Goal: Task Accomplishment & Management: Complete application form

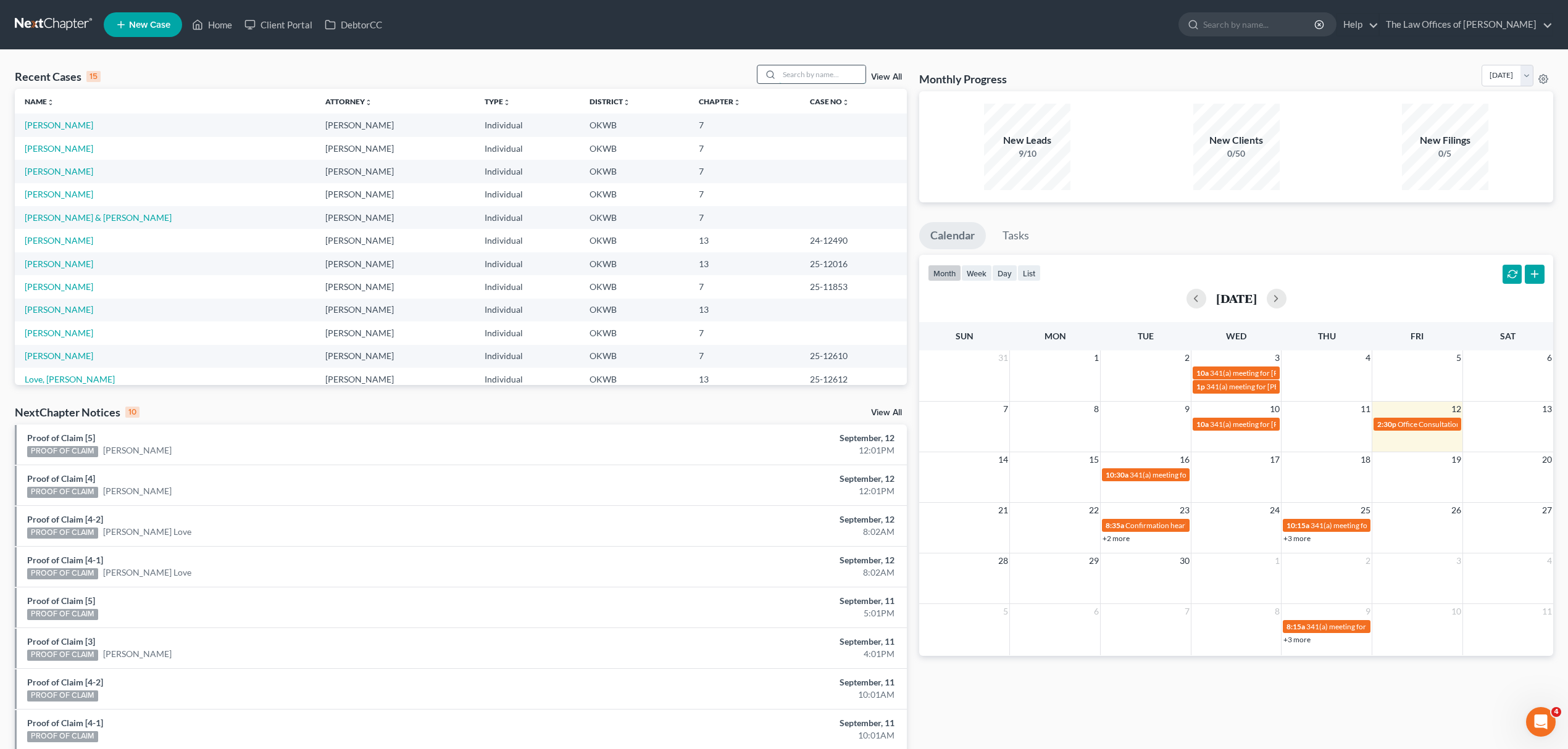
click at [819, 78] on input "search" at bounding box center [823, 74] width 87 height 18
type input "[PERSON_NAME]"
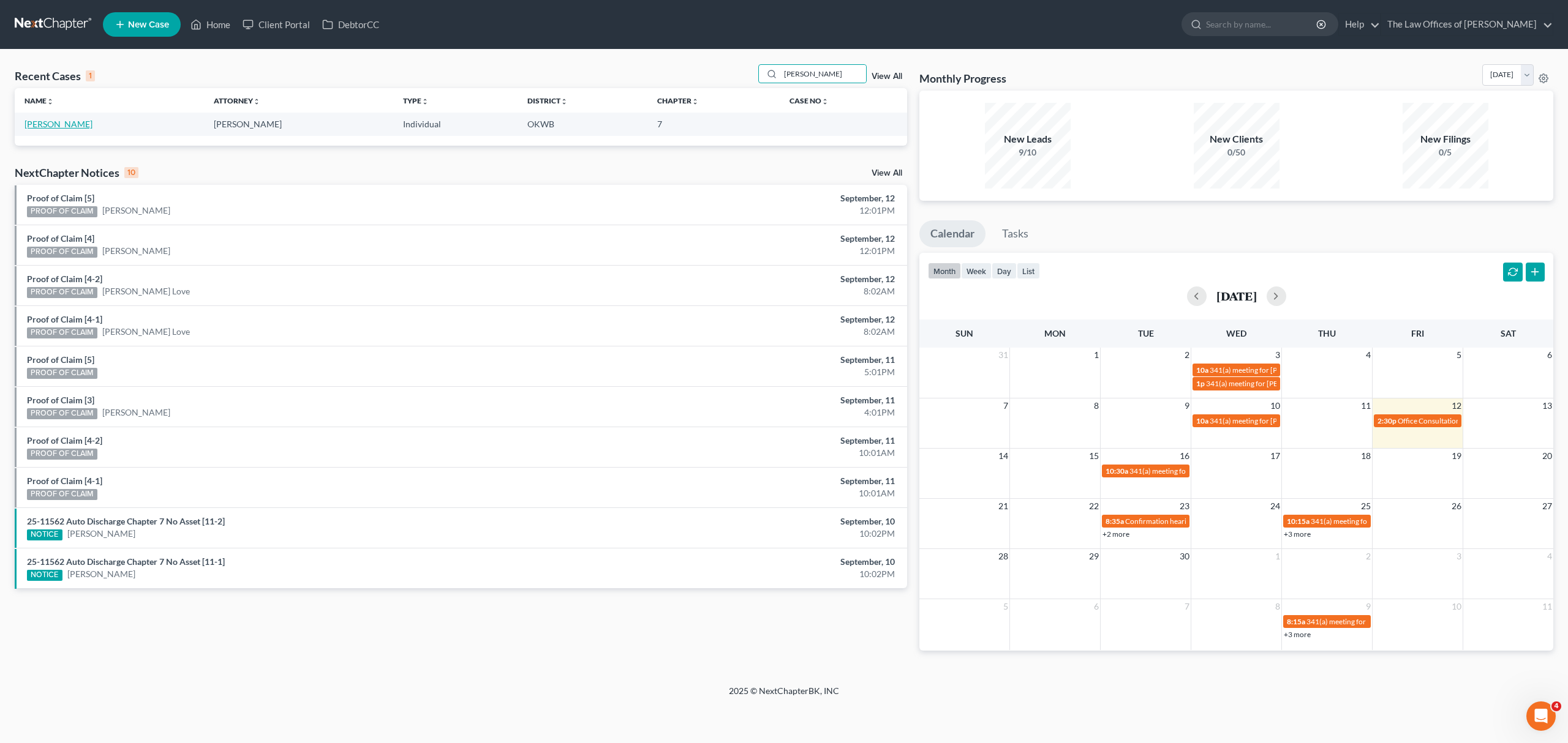
click at [36, 120] on link "[PERSON_NAME]" at bounding box center [59, 124] width 68 height 10
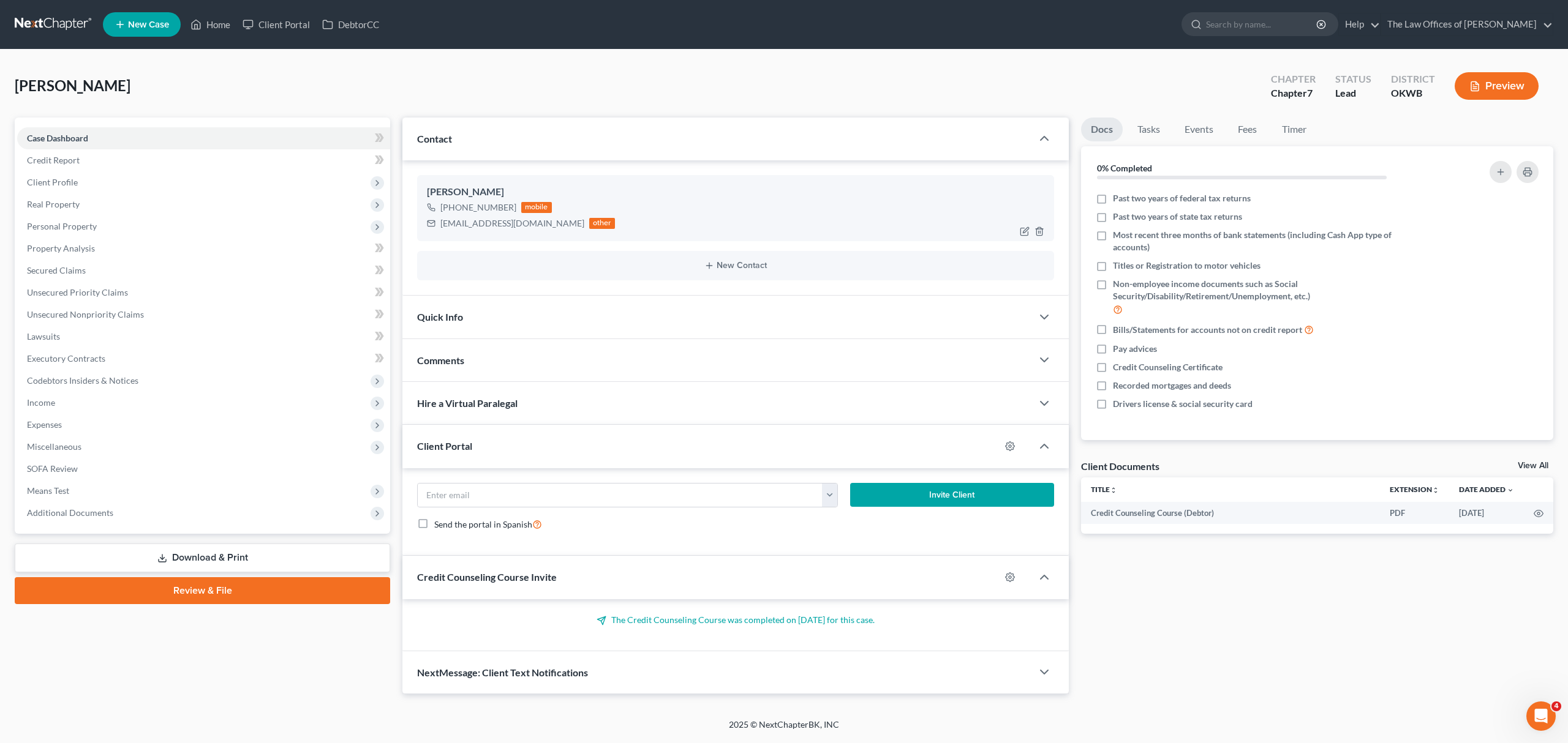
click at [469, 223] on div "[EMAIL_ADDRESS][DOMAIN_NAME]" at bounding box center [512, 223] width 144 height 12
click at [454, 142] on div "Contact" at bounding box center [717, 139] width 629 height 42
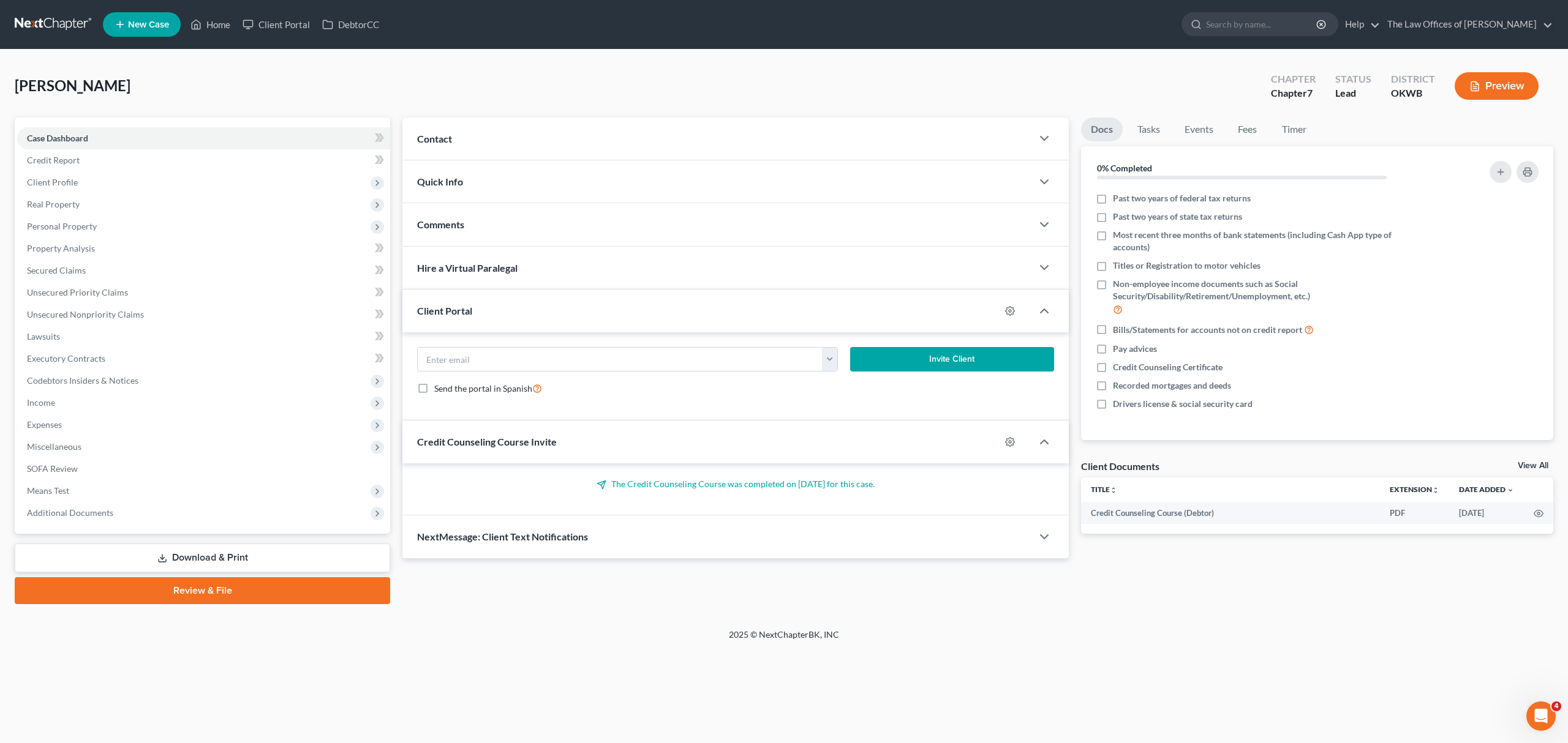
click at [471, 140] on div "Contact" at bounding box center [717, 139] width 629 height 42
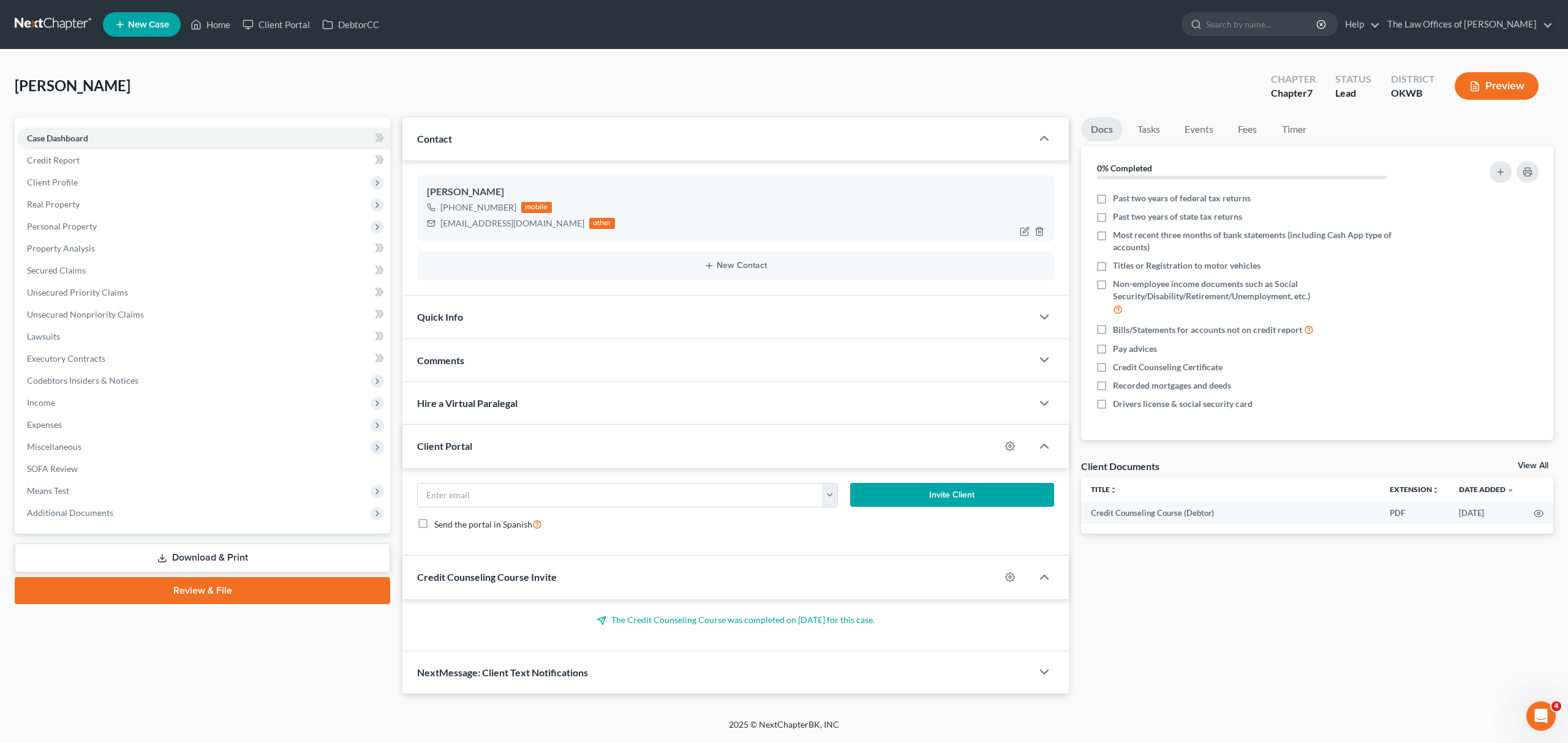
click at [486, 219] on div "[EMAIL_ADDRESS][DOMAIN_NAME]" at bounding box center [512, 223] width 144 height 12
drag, startPoint x: 527, startPoint y: 221, endPoint x: 442, endPoint y: 222, distance: 85.0
click at [442, 222] on div "[EMAIL_ADDRESS][DOMAIN_NAME]" at bounding box center [512, 223] width 144 height 12
copy div "[EMAIL_ADDRESS][DOMAIN_NAME]"
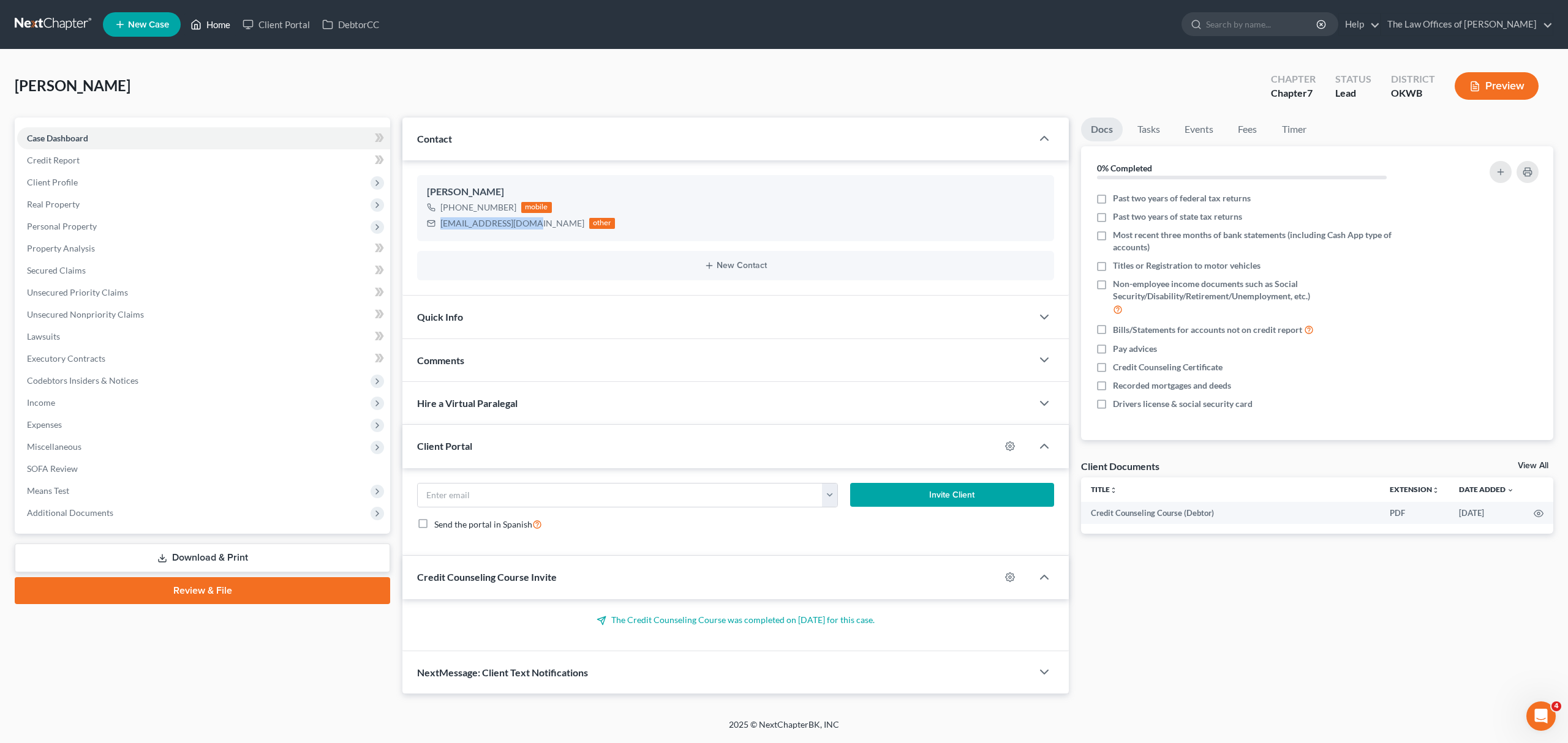
click at [206, 16] on link "Home" at bounding box center [210, 25] width 52 height 22
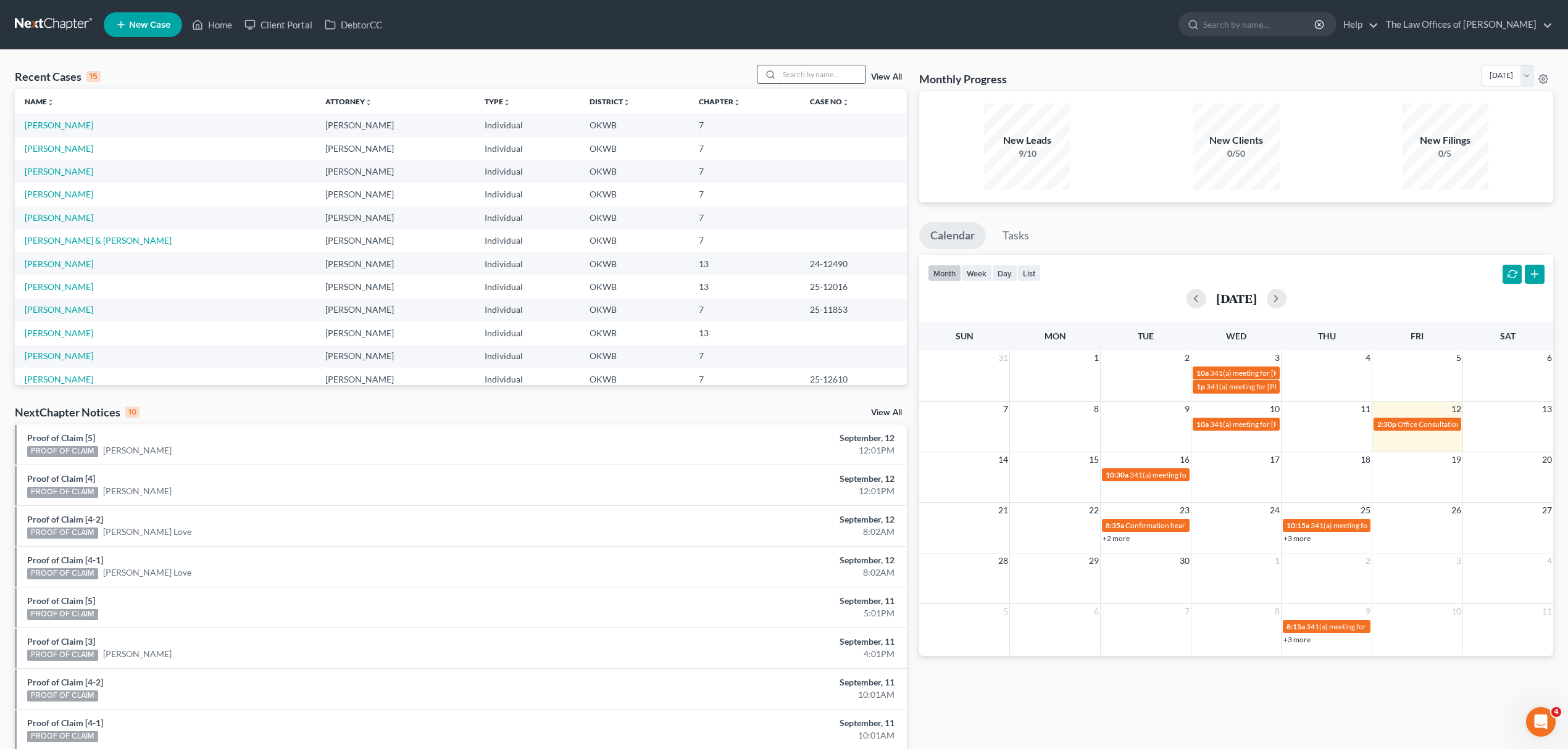
click at [786, 81] on input "search" at bounding box center [823, 74] width 87 height 18
type input "[PERSON_NAME]"
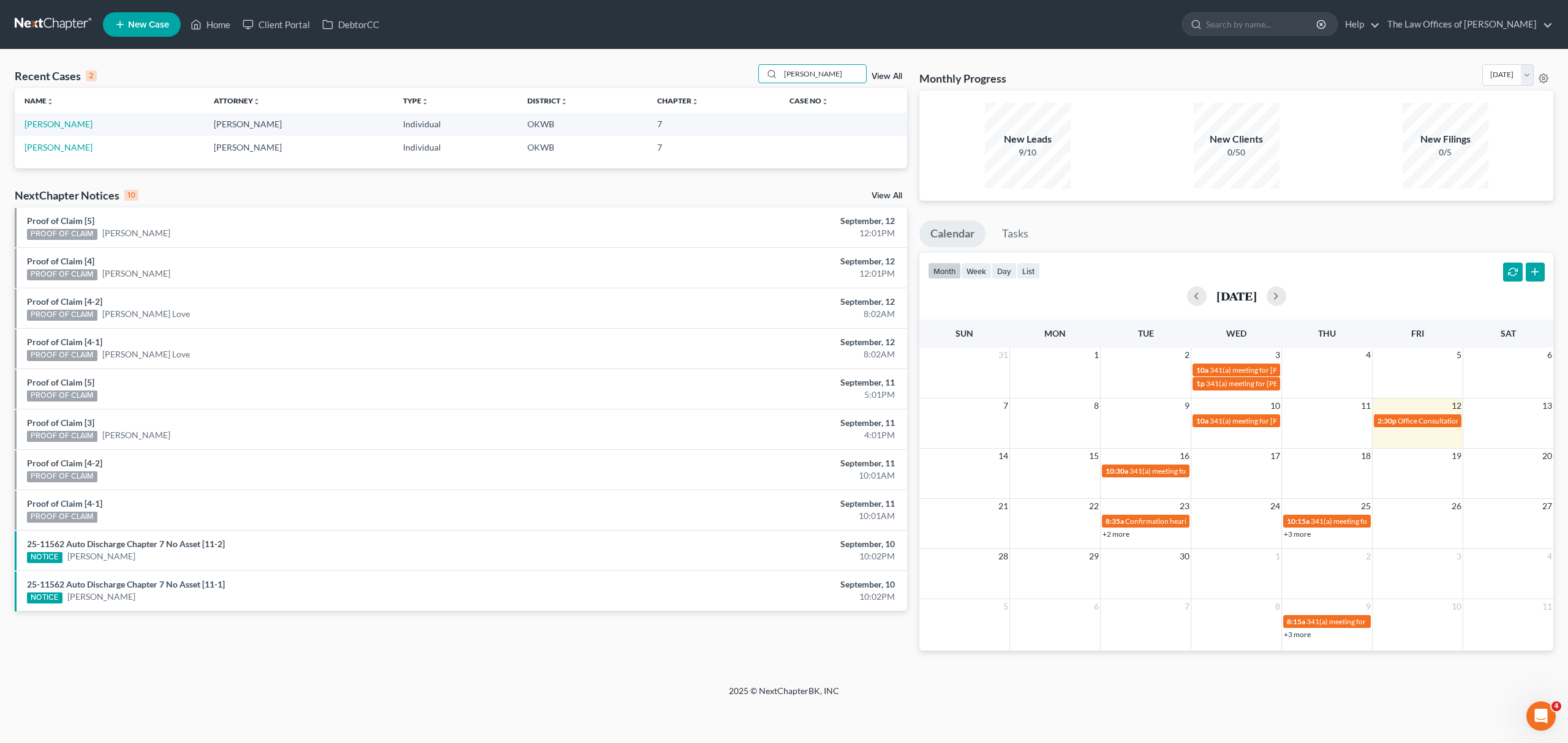
click at [152, 23] on span "New Case" at bounding box center [148, 25] width 41 height 9
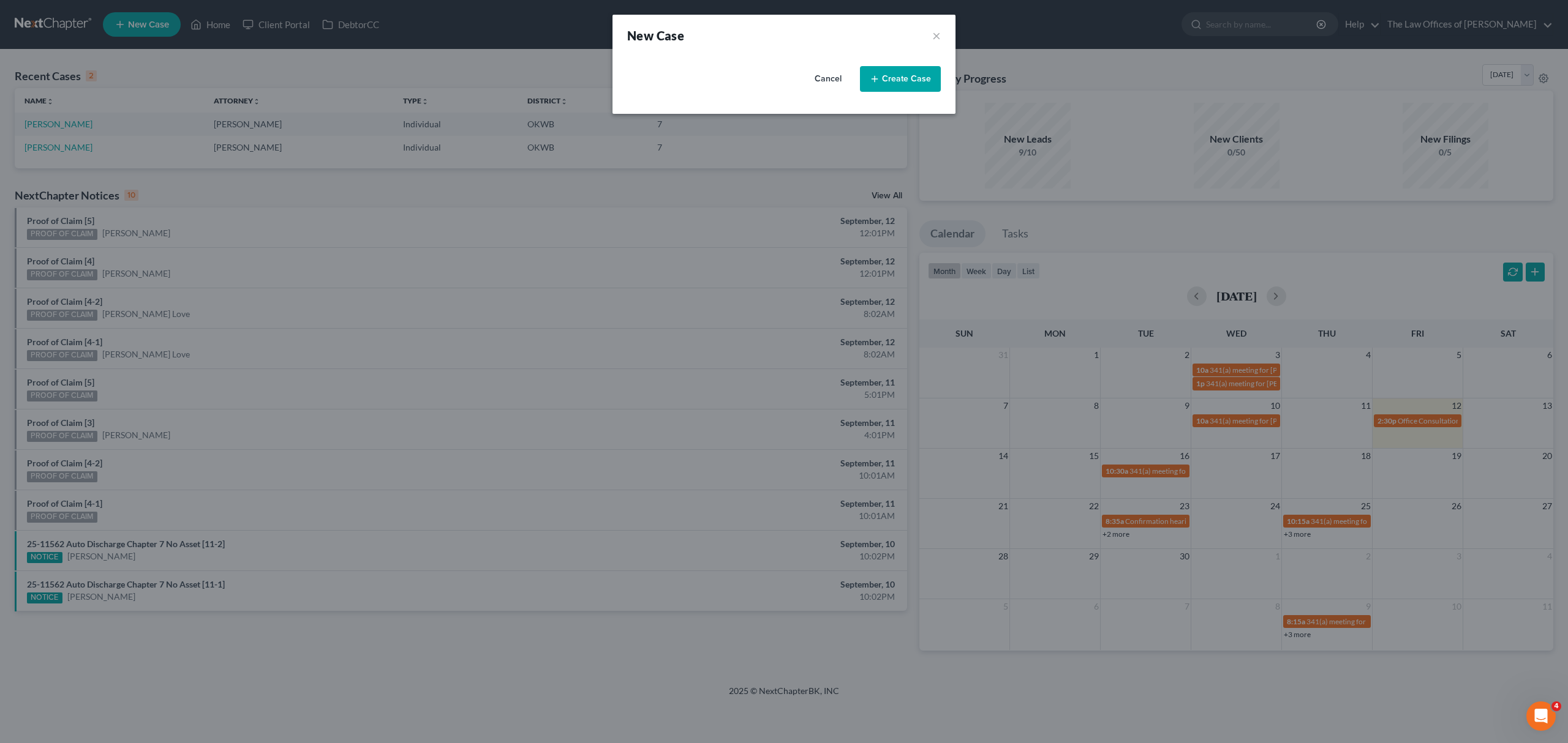
select select "65"
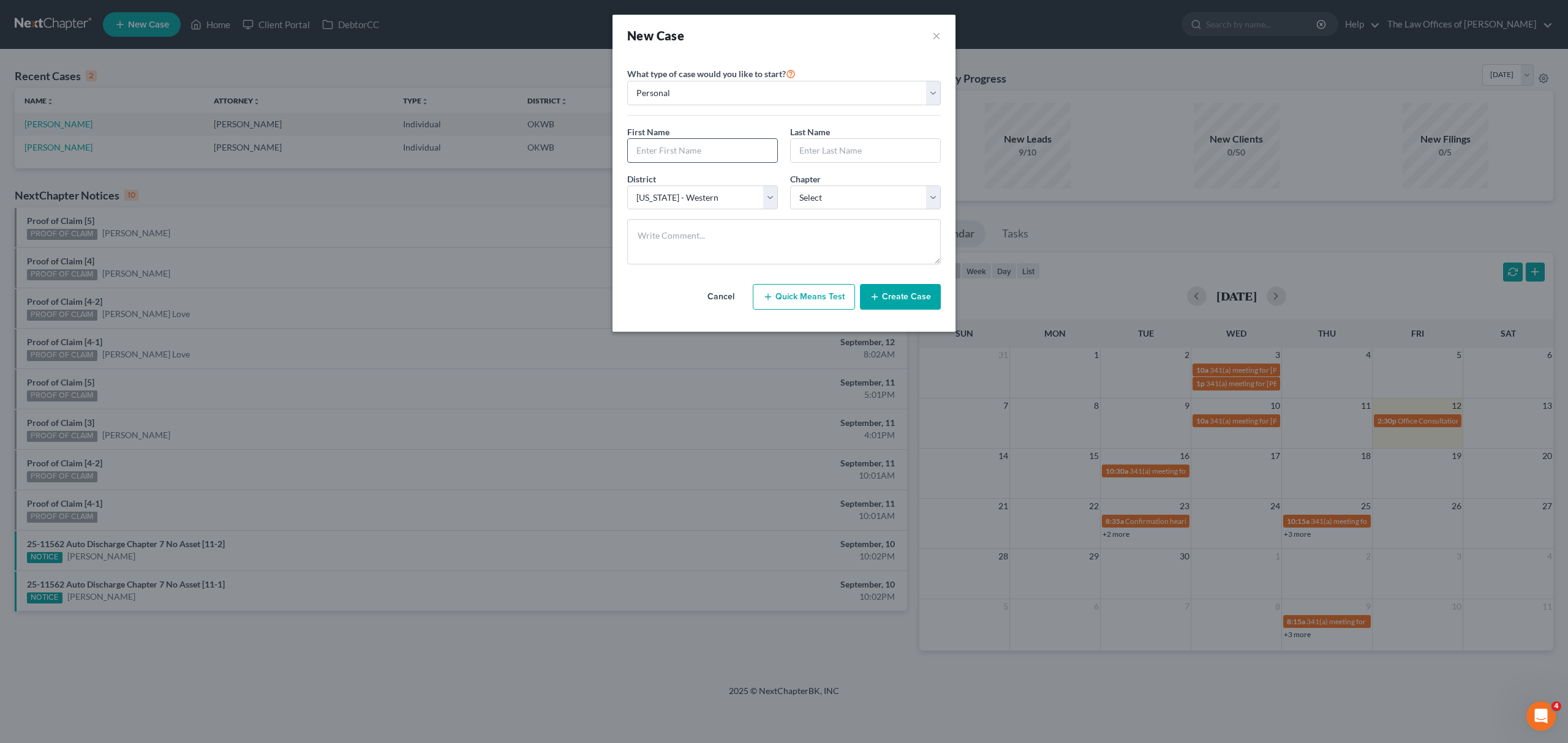
click at [687, 143] on input "text" at bounding box center [703, 151] width 150 height 23
type input "[PERSON_NAME]"
click at [816, 195] on select "Select 7 11 12 13" at bounding box center [865, 198] width 150 height 25
select select "0"
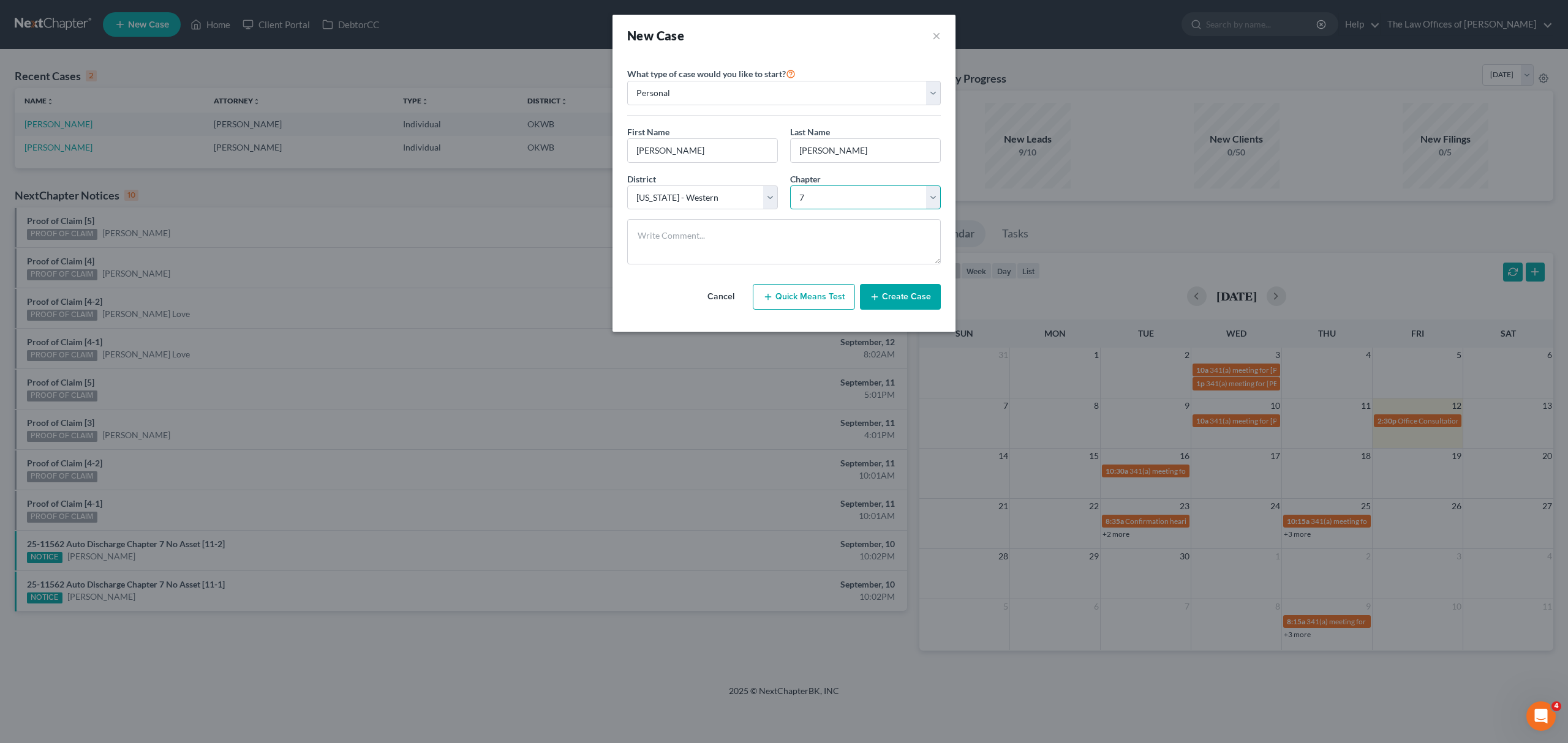
click at [790, 186] on select "Select 7 11 12 13" at bounding box center [865, 198] width 150 height 25
click at [908, 292] on button "Create Case" at bounding box center [900, 297] width 81 height 26
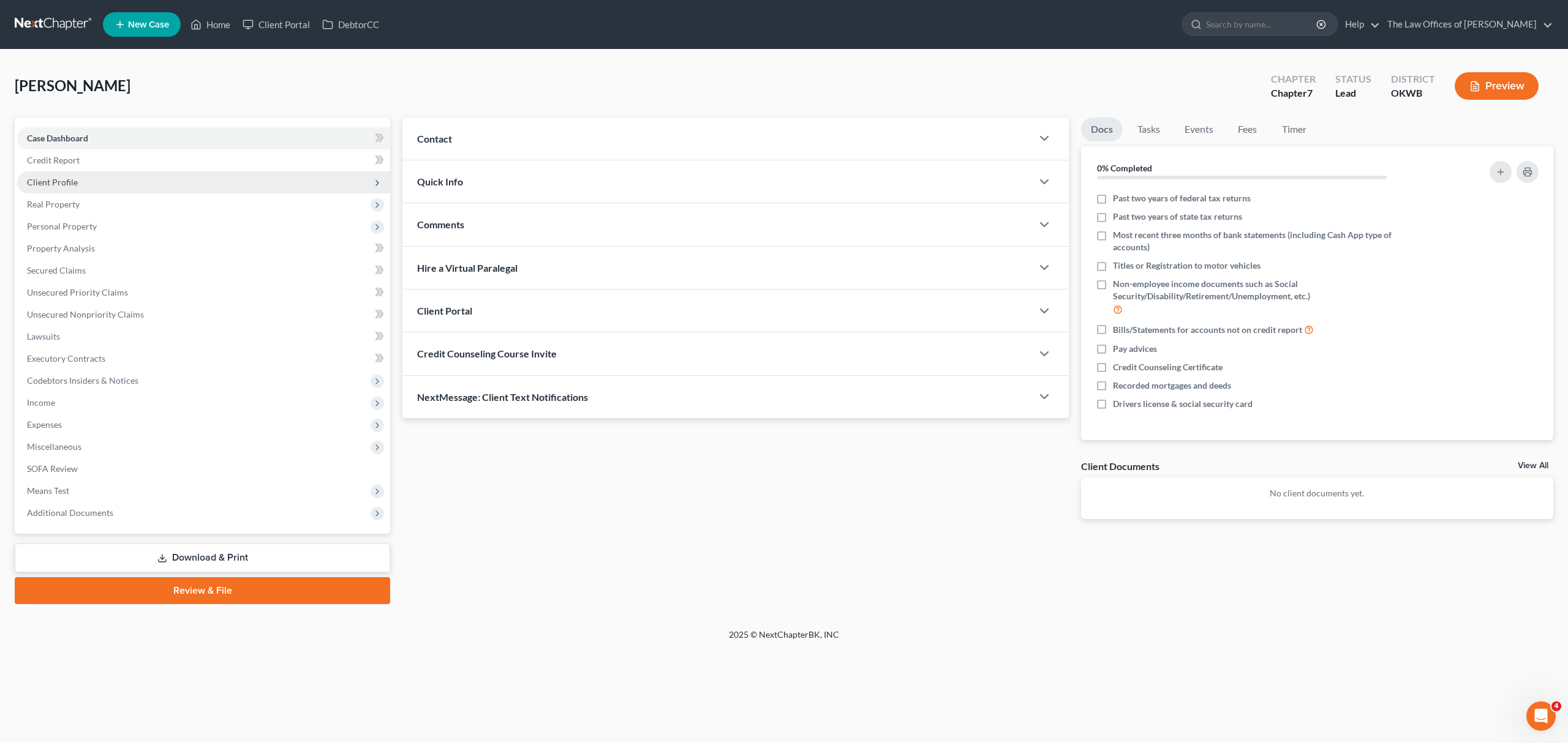
click at [68, 186] on span "Client Profile" at bounding box center [203, 182] width 373 height 22
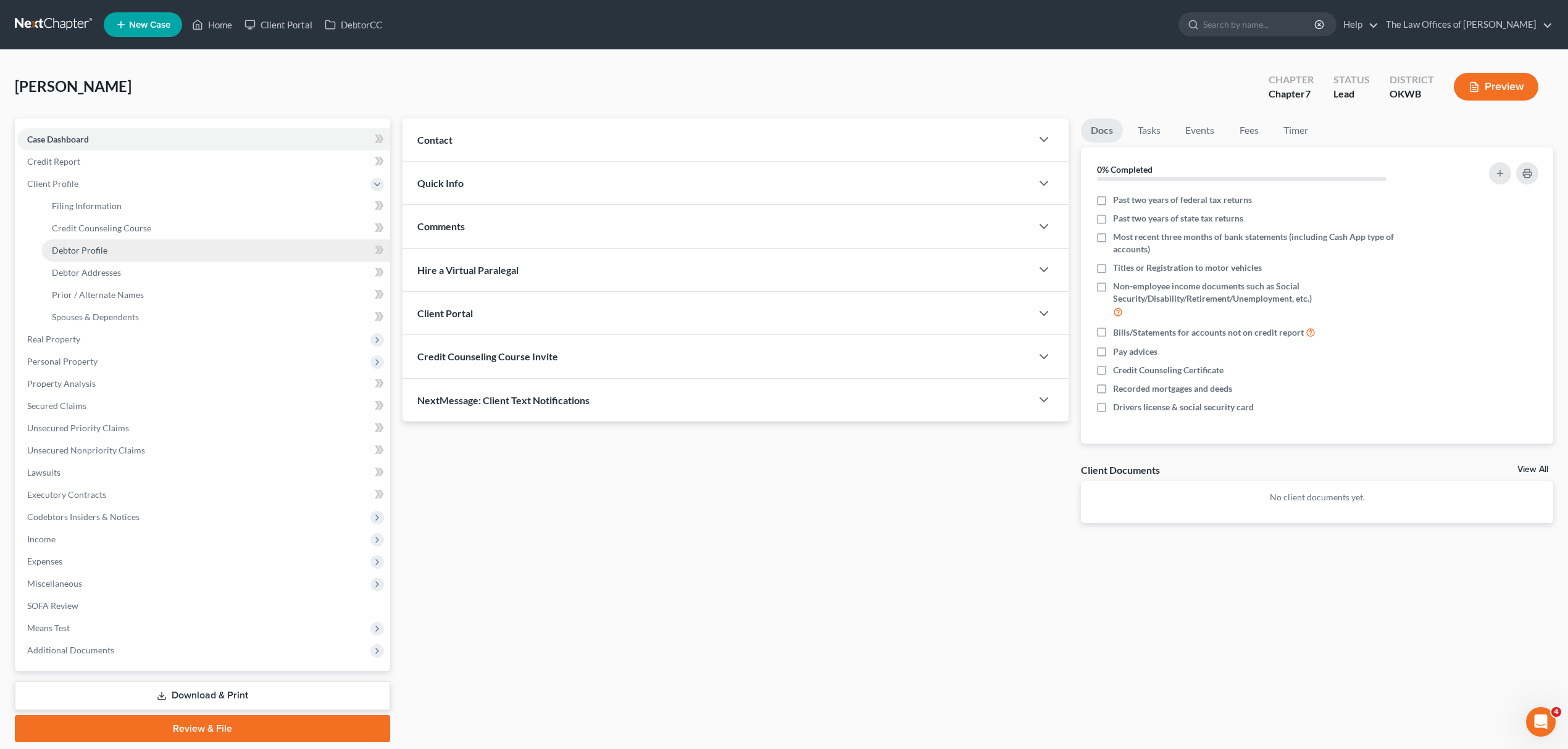
click at [138, 248] on link "Debtor Profile" at bounding box center [216, 251] width 348 height 22
select select "0"
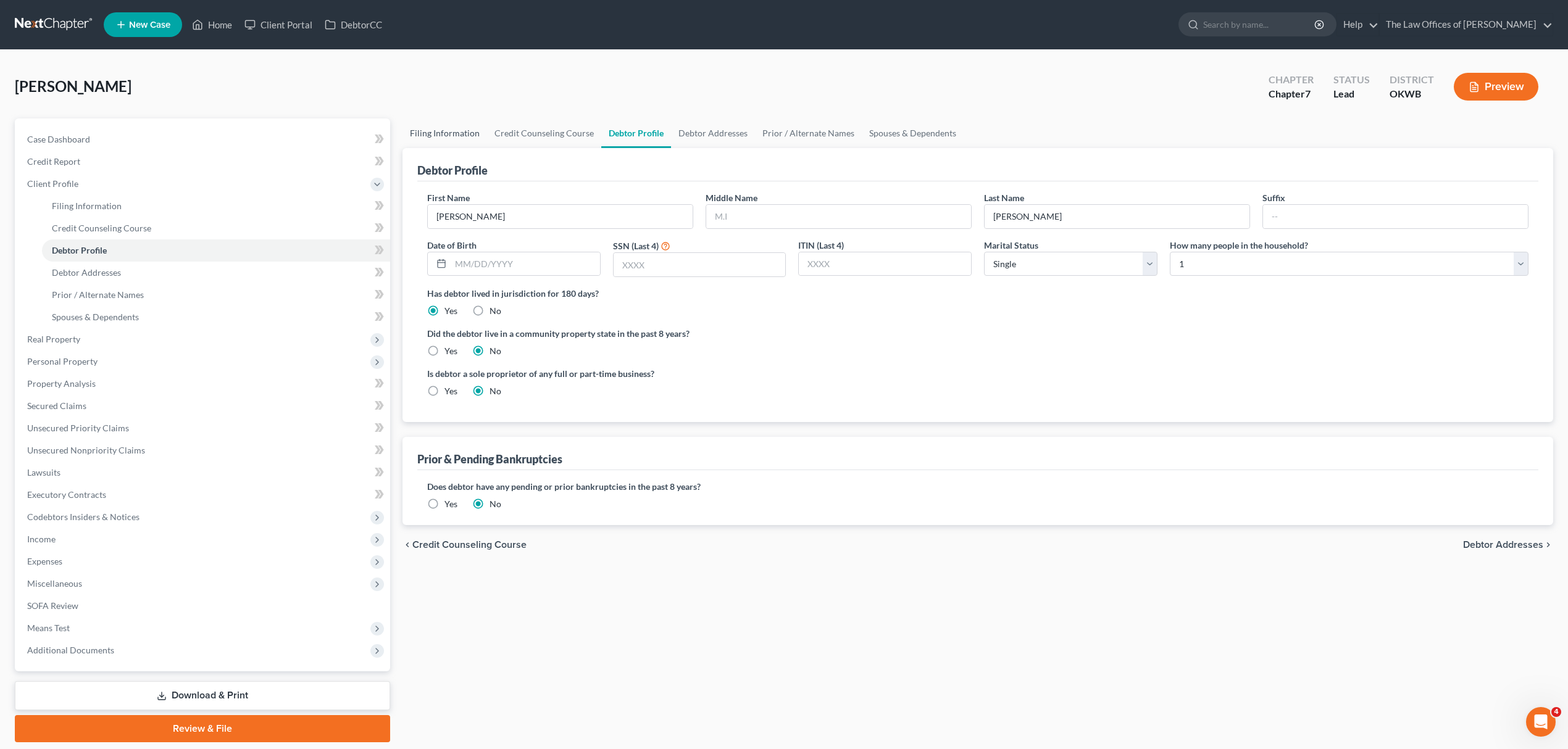
click at [445, 127] on link "Filing Information" at bounding box center [445, 133] width 85 height 30
select select "1"
select select "0"
select select "65"
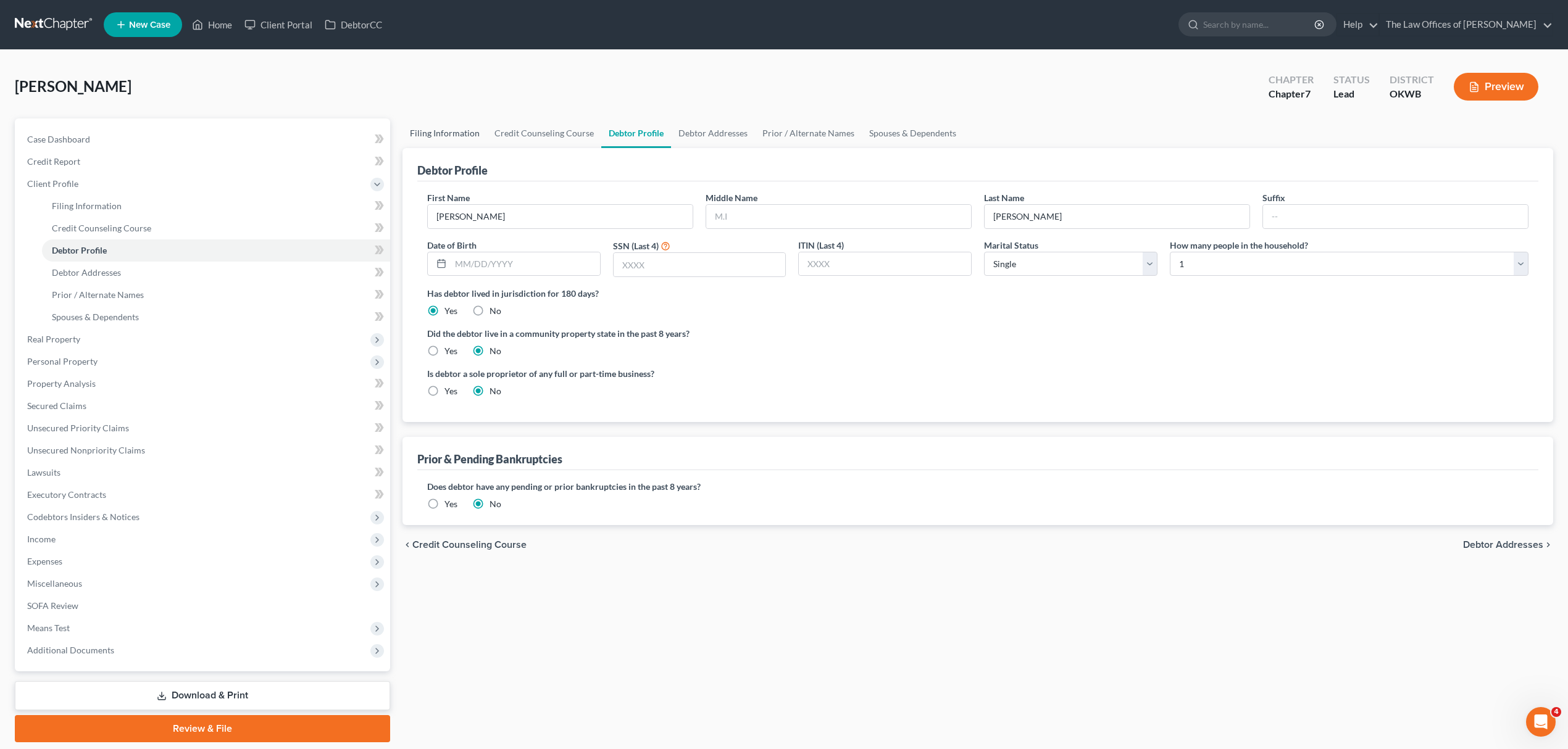
select select "37"
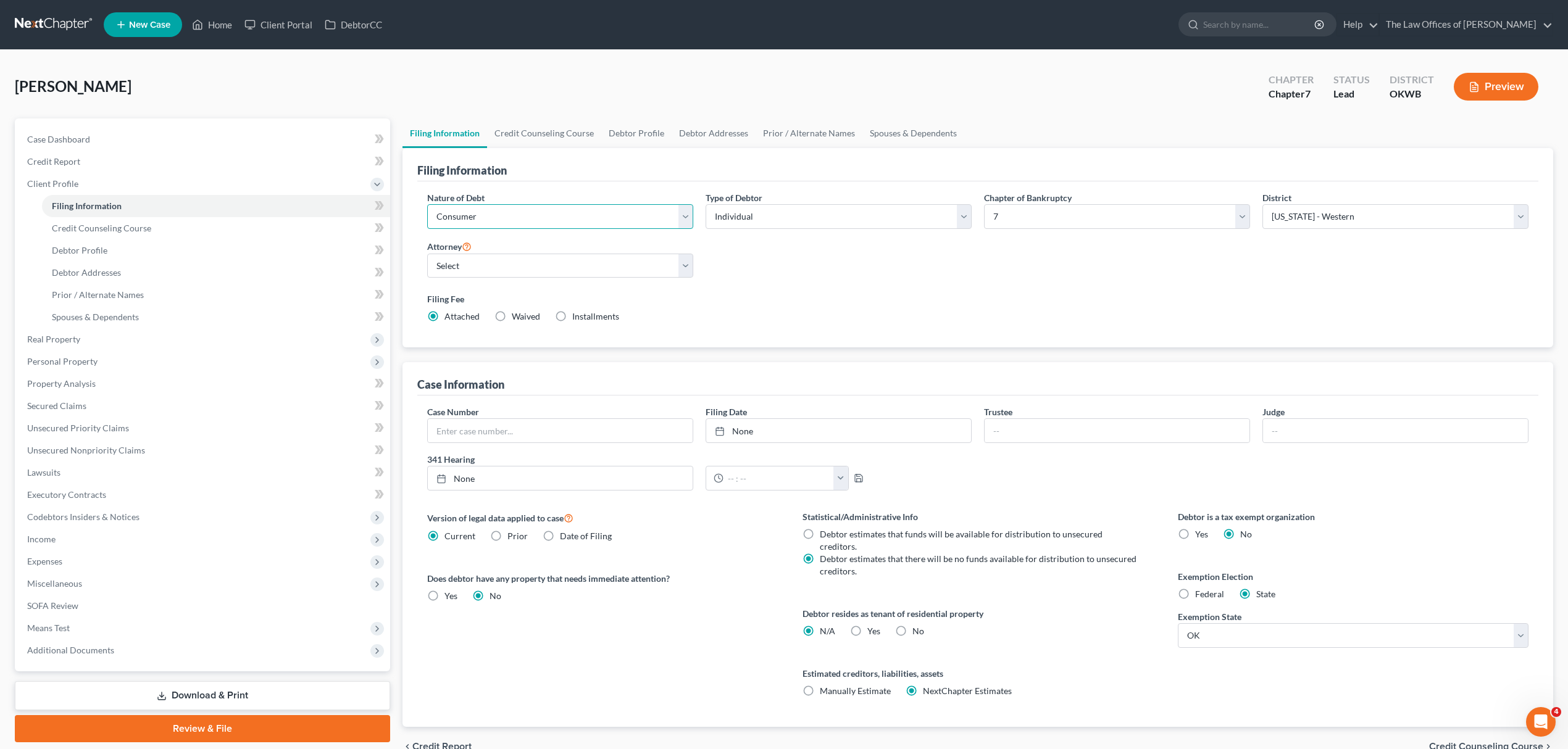
click at [474, 218] on select "Select Business Consumer Other" at bounding box center [560, 216] width 266 height 25
click at [893, 209] on select "Select Individual Joint" at bounding box center [839, 216] width 266 height 25
select select "1"
click at [706, 204] on select "Select Individual Joint" at bounding box center [839, 216] width 266 height 25
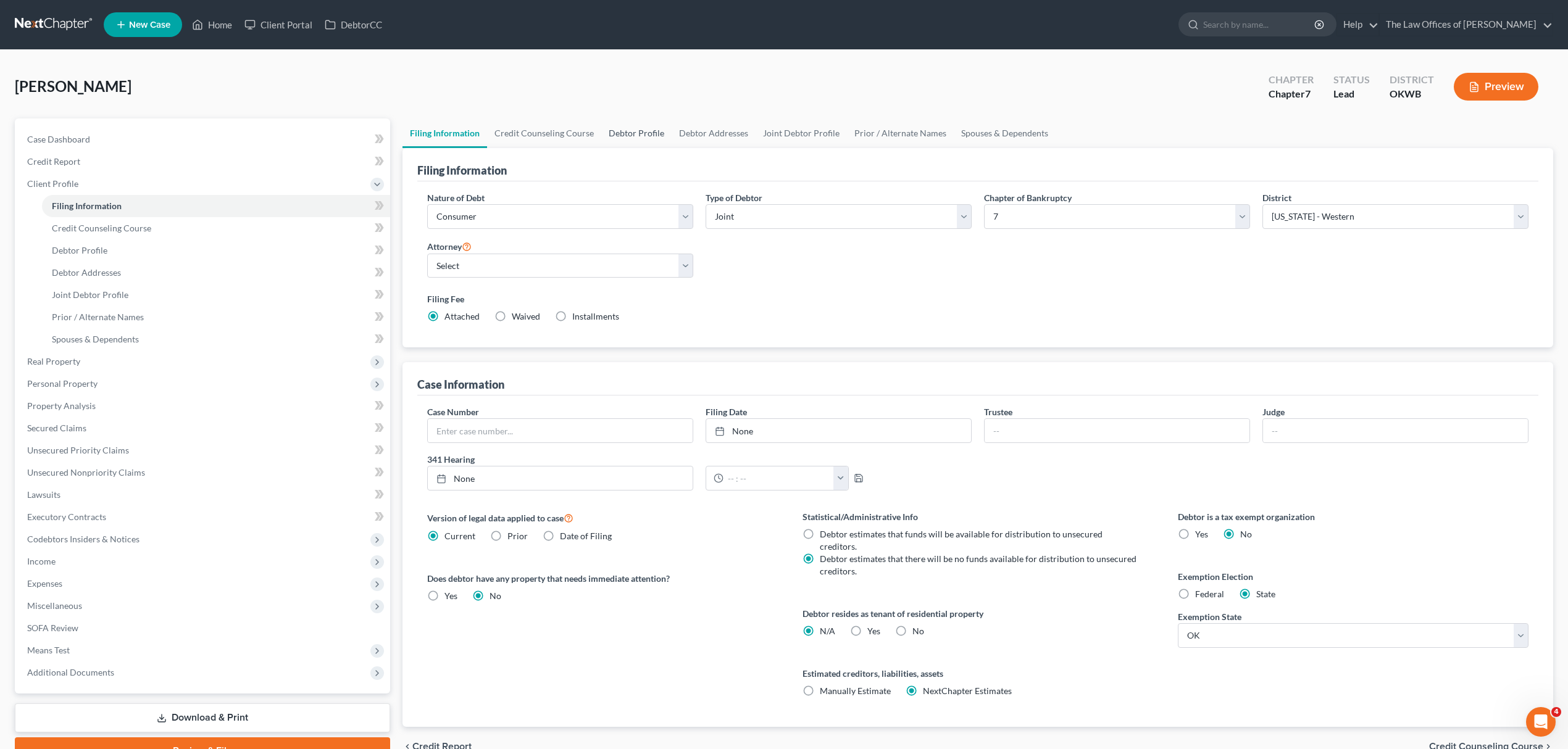
click at [633, 130] on link "Debtor Profile" at bounding box center [636, 133] width 70 height 30
select select "1"
select select "0"
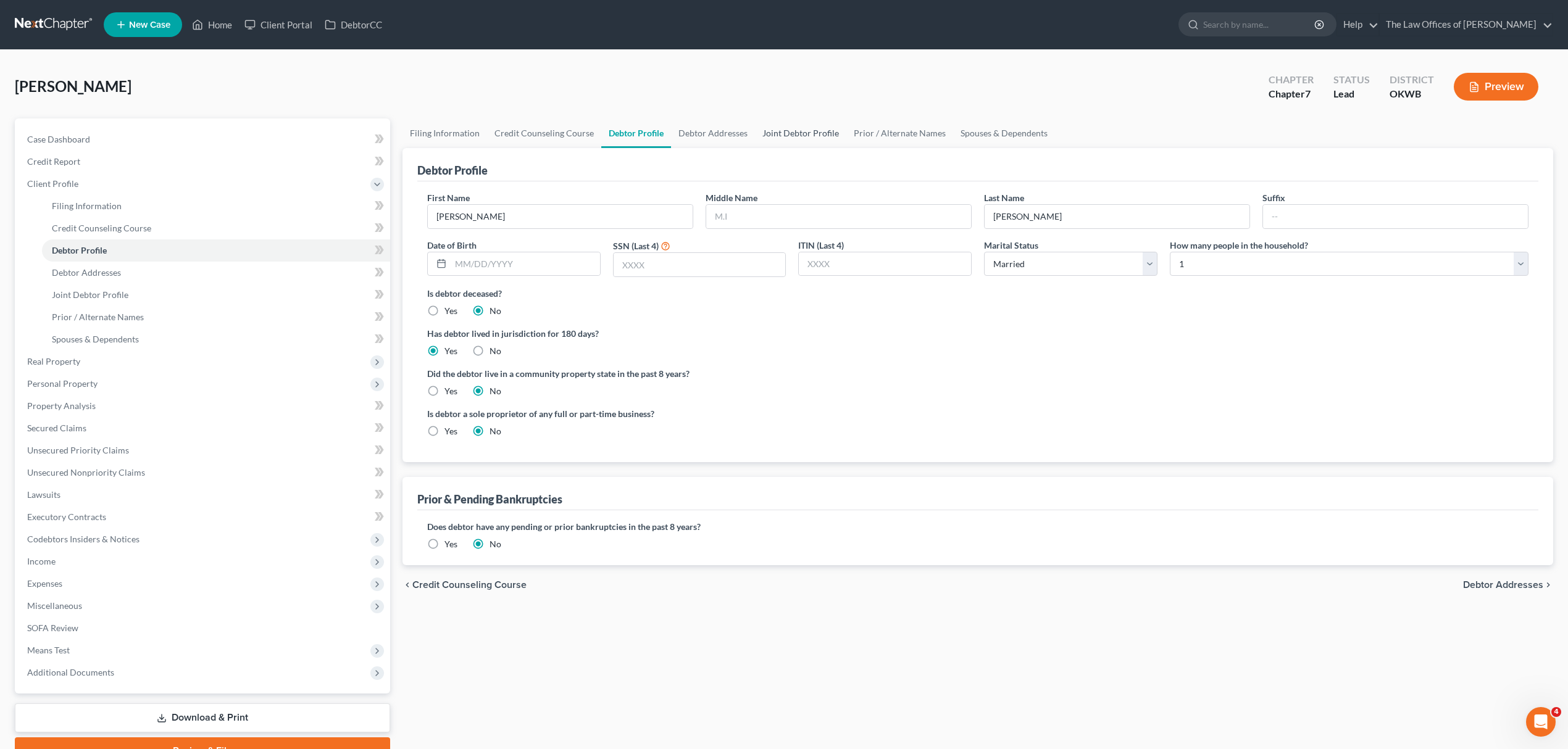
click at [781, 131] on link "Joint Debtor Profile" at bounding box center [800, 133] width 91 height 30
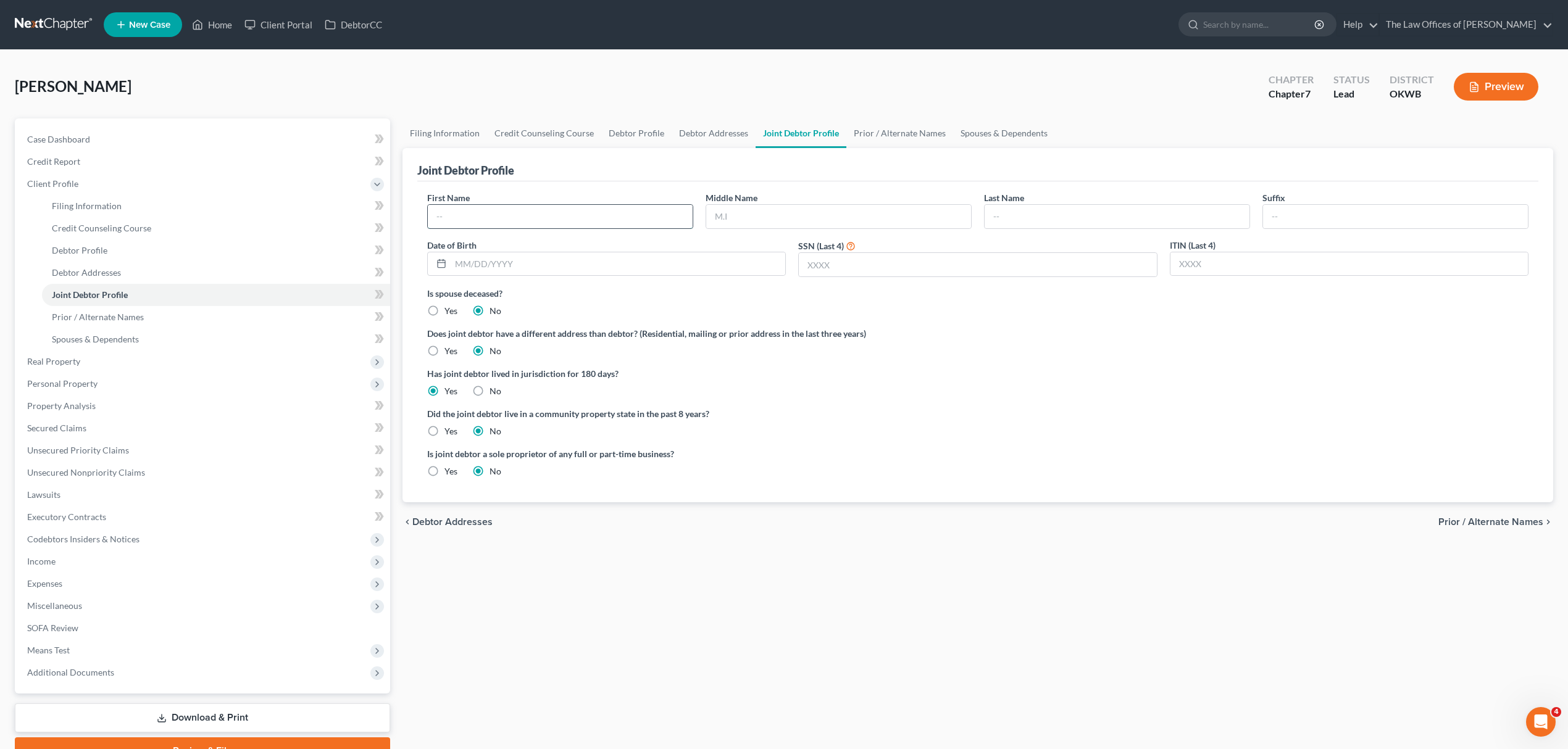
click at [577, 218] on input "text" at bounding box center [560, 216] width 265 height 24
type input "[PERSON_NAME]"
click at [720, 131] on link "Debtor Addresses" at bounding box center [714, 133] width 84 height 30
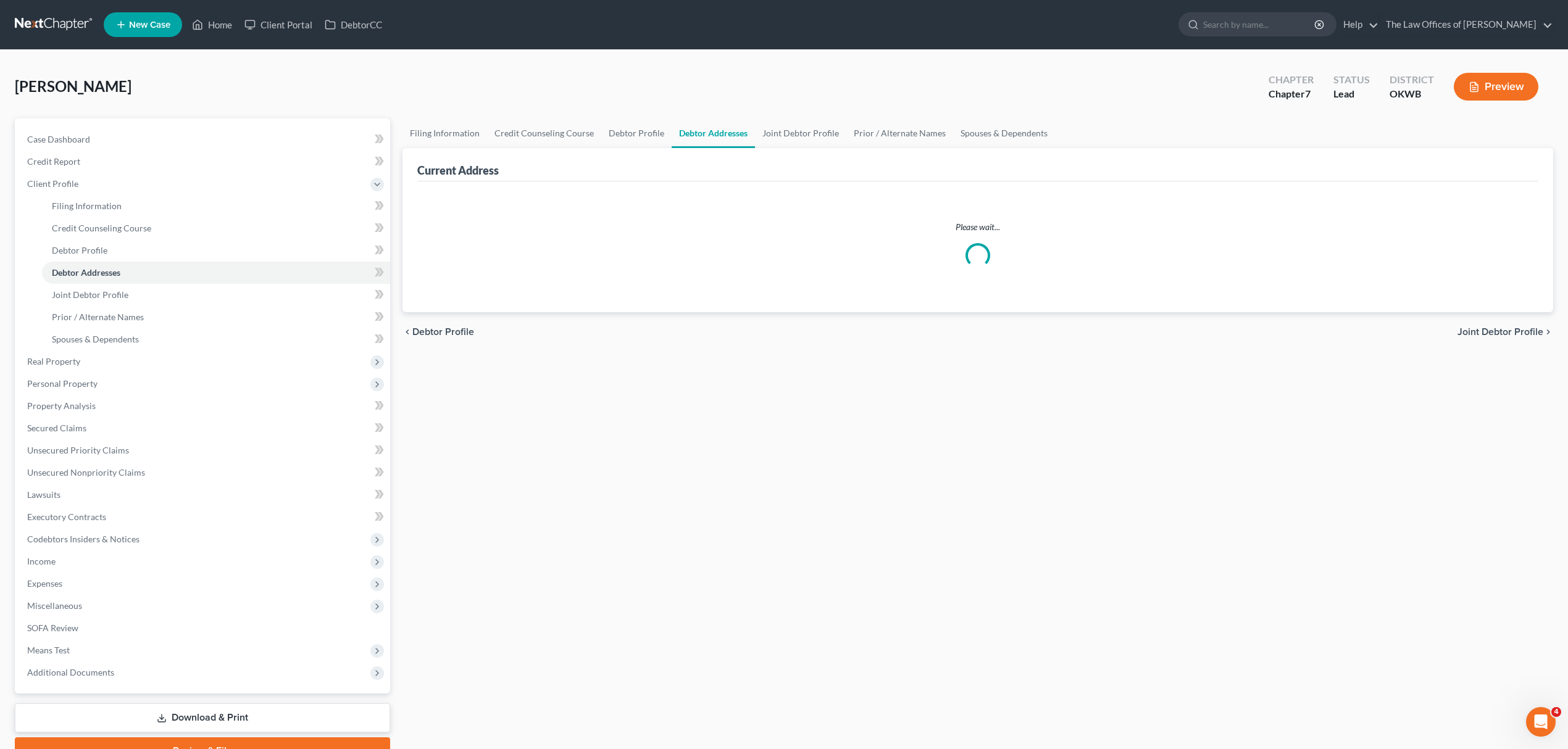
select select "0"
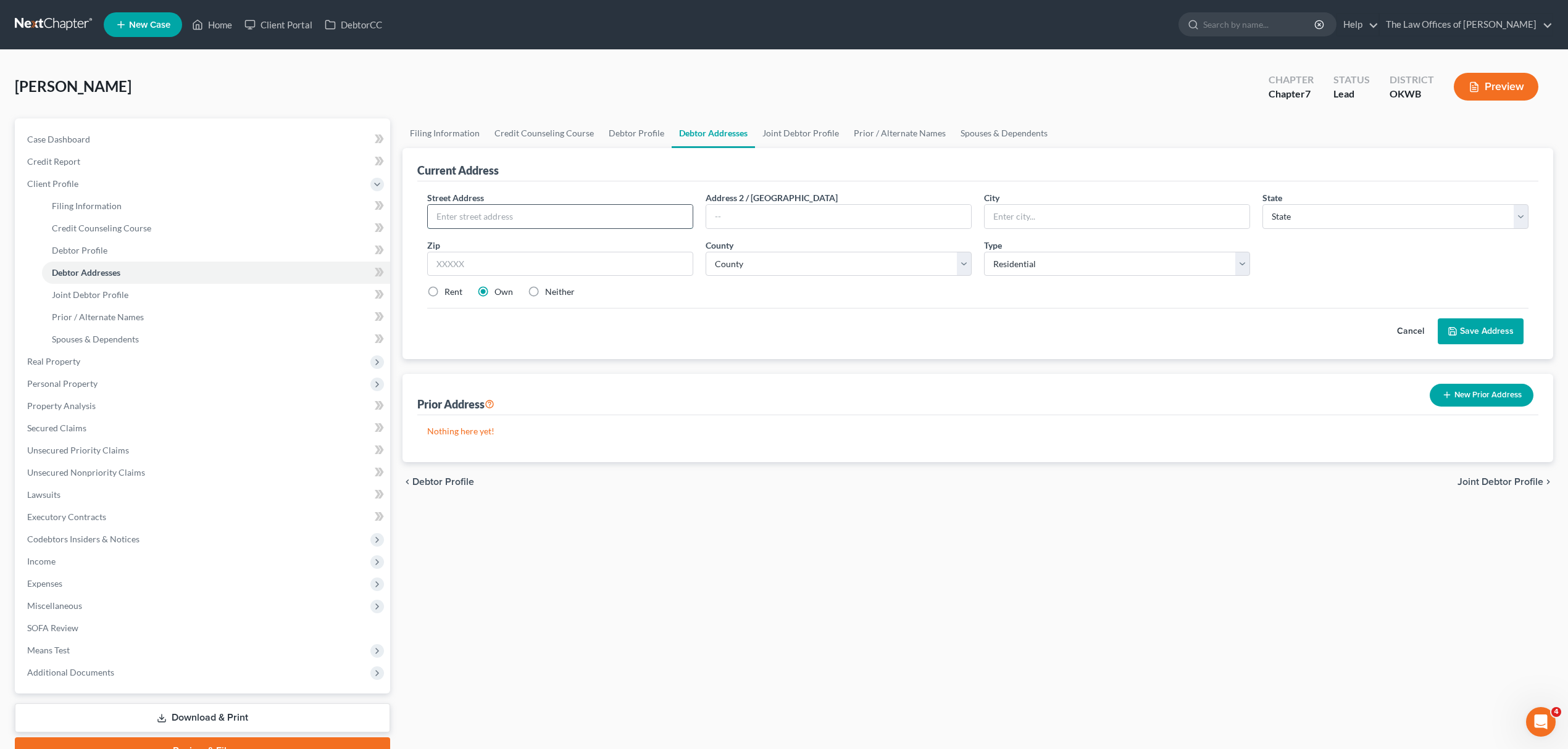
click at [515, 218] on input "text" at bounding box center [560, 216] width 265 height 24
type input "[STREET_ADDRESS]"
type input "73078"
type input "[GEOGRAPHIC_DATA]"
select select "37"
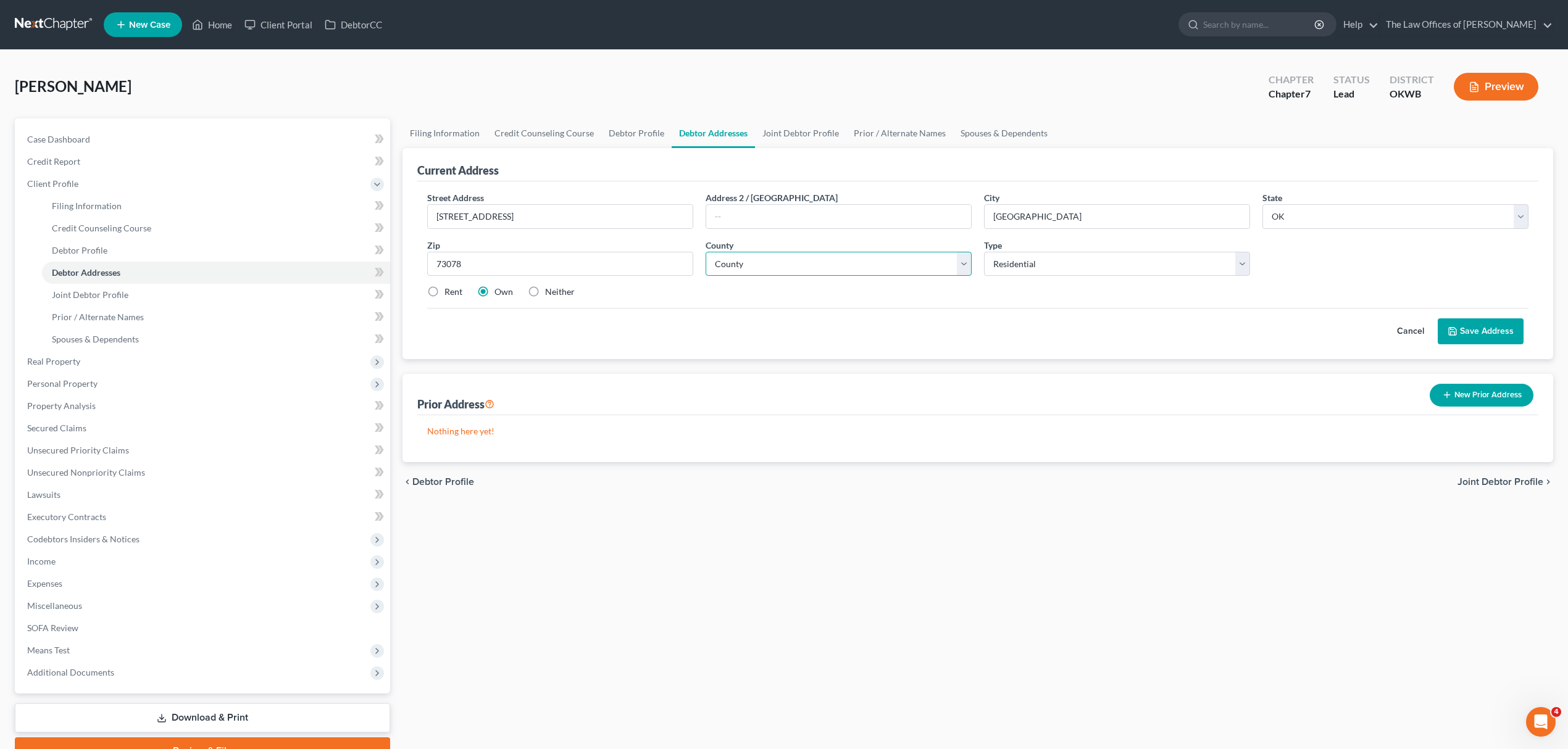
click at [729, 254] on select "County [GEOGRAPHIC_DATA] [GEOGRAPHIC_DATA] [GEOGRAPHIC_DATA] [GEOGRAPHIC_DATA] …" at bounding box center [839, 264] width 266 height 25
select select "8"
click at [706, 252] on select "County [GEOGRAPHIC_DATA] [GEOGRAPHIC_DATA] [GEOGRAPHIC_DATA] [GEOGRAPHIC_DATA] …" at bounding box center [839, 264] width 266 height 25
click at [1455, 329] on icon at bounding box center [1453, 331] width 7 height 7
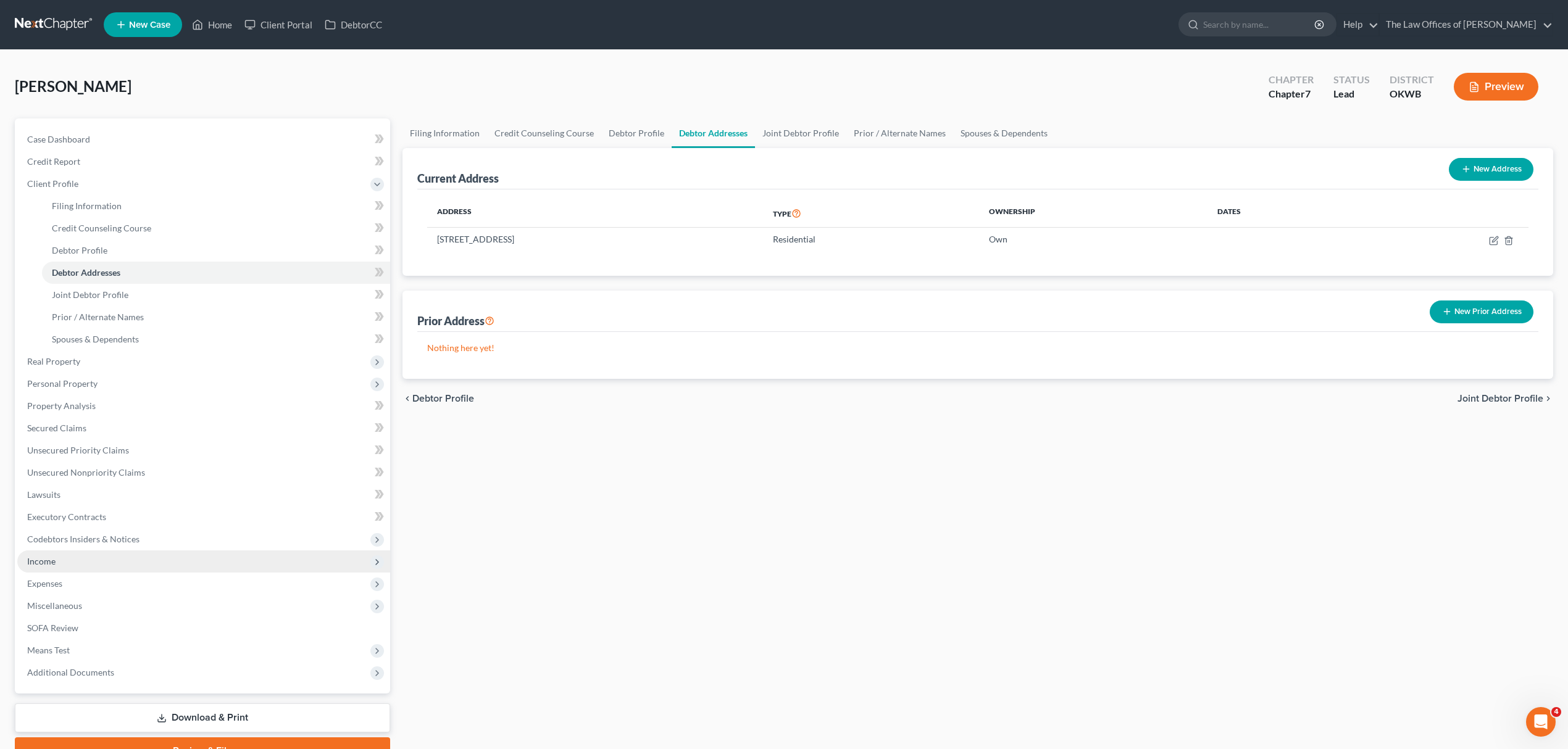
click at [141, 561] on span "Income" at bounding box center [203, 561] width 373 height 22
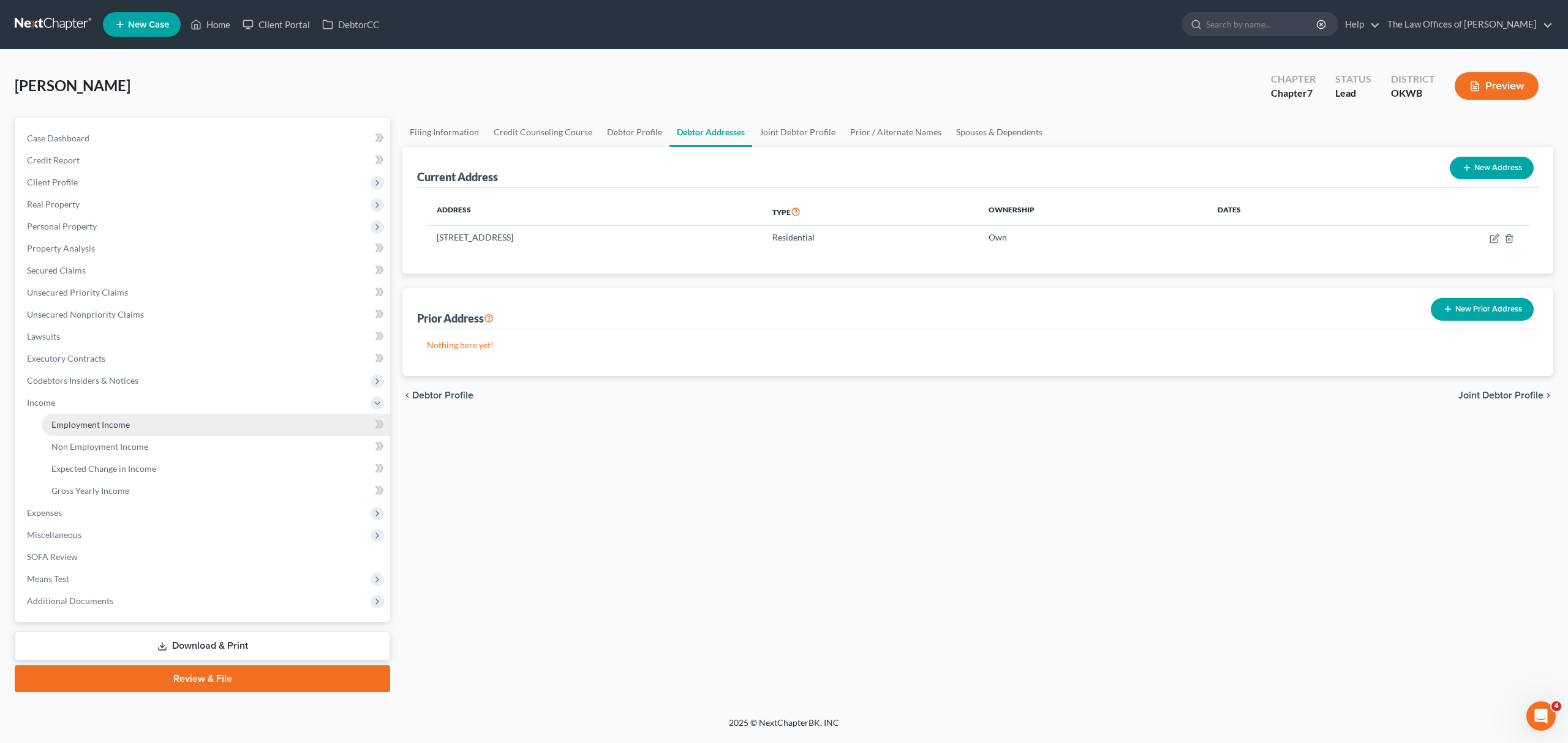
click at [121, 429] on link "Employment Income" at bounding box center [215, 425] width 348 height 22
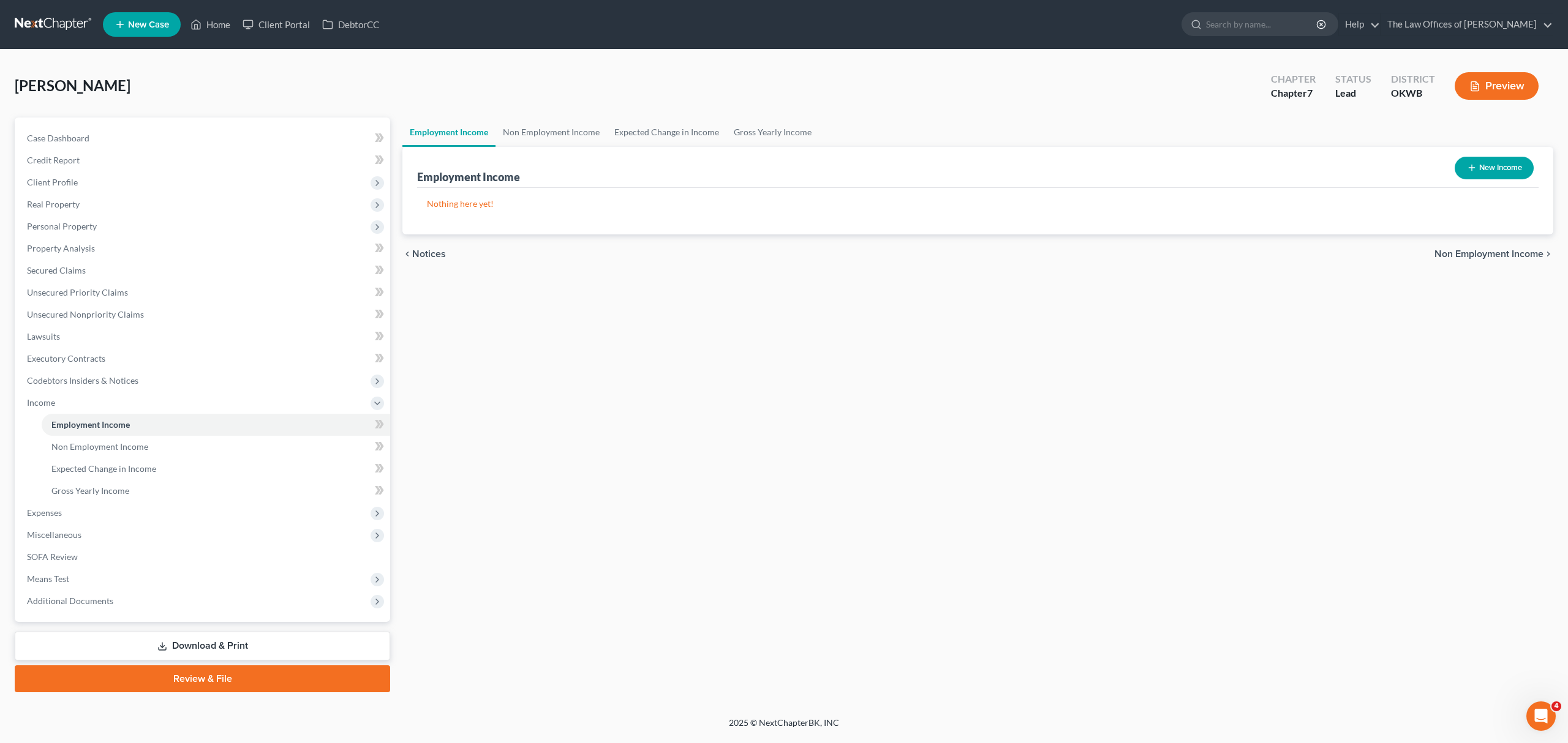
click at [1500, 158] on button "New Income" at bounding box center [1494, 168] width 79 height 23
select select "0"
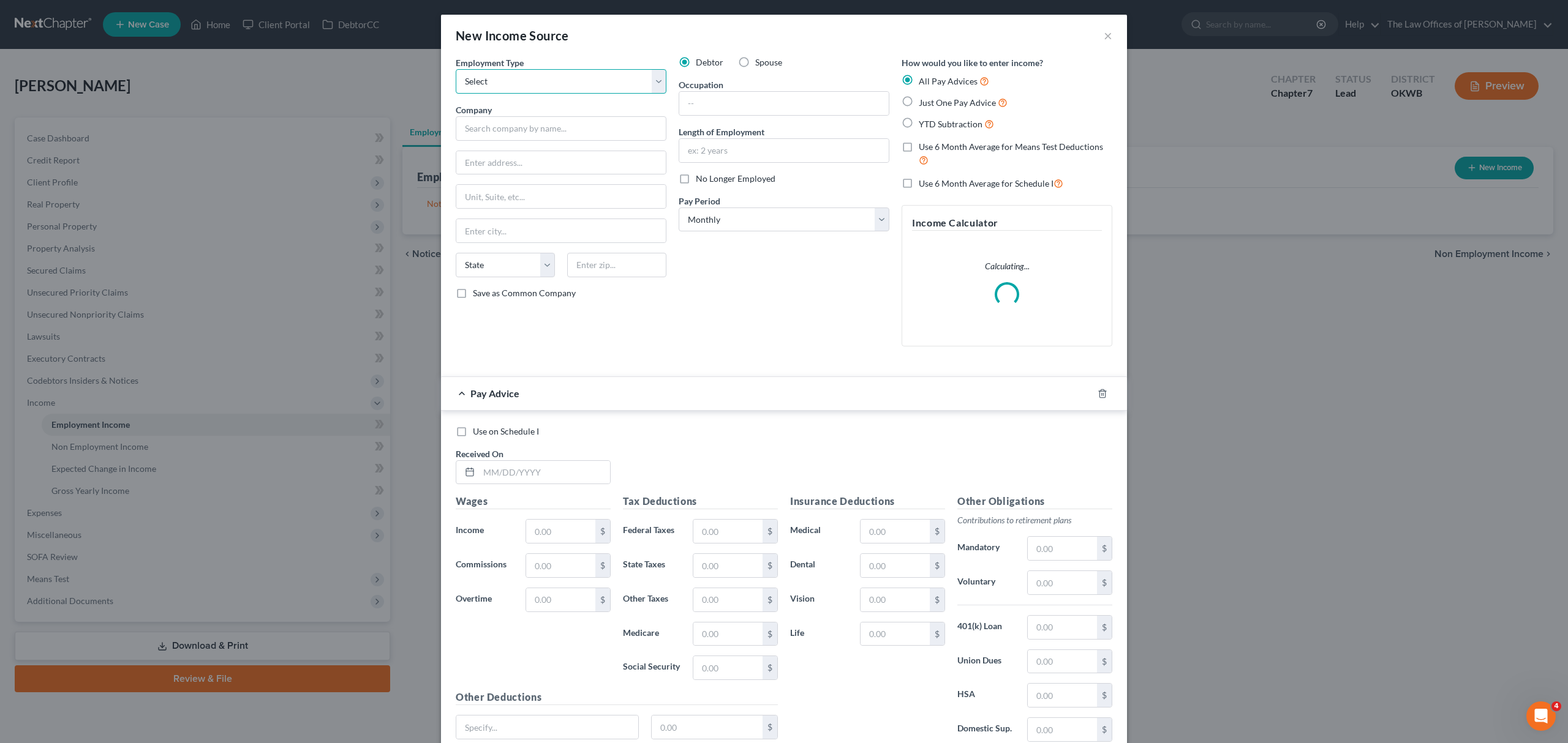
click at [519, 83] on select "Select Full or [DEMOGRAPHIC_DATA] Employment Self Employment" at bounding box center [561, 81] width 211 height 25
select select "0"
click at [456, 69] on select "Select Full or [DEMOGRAPHIC_DATA] Employment Self Employment" at bounding box center [561, 81] width 211 height 25
click at [517, 122] on input "text" at bounding box center [561, 129] width 211 height 25
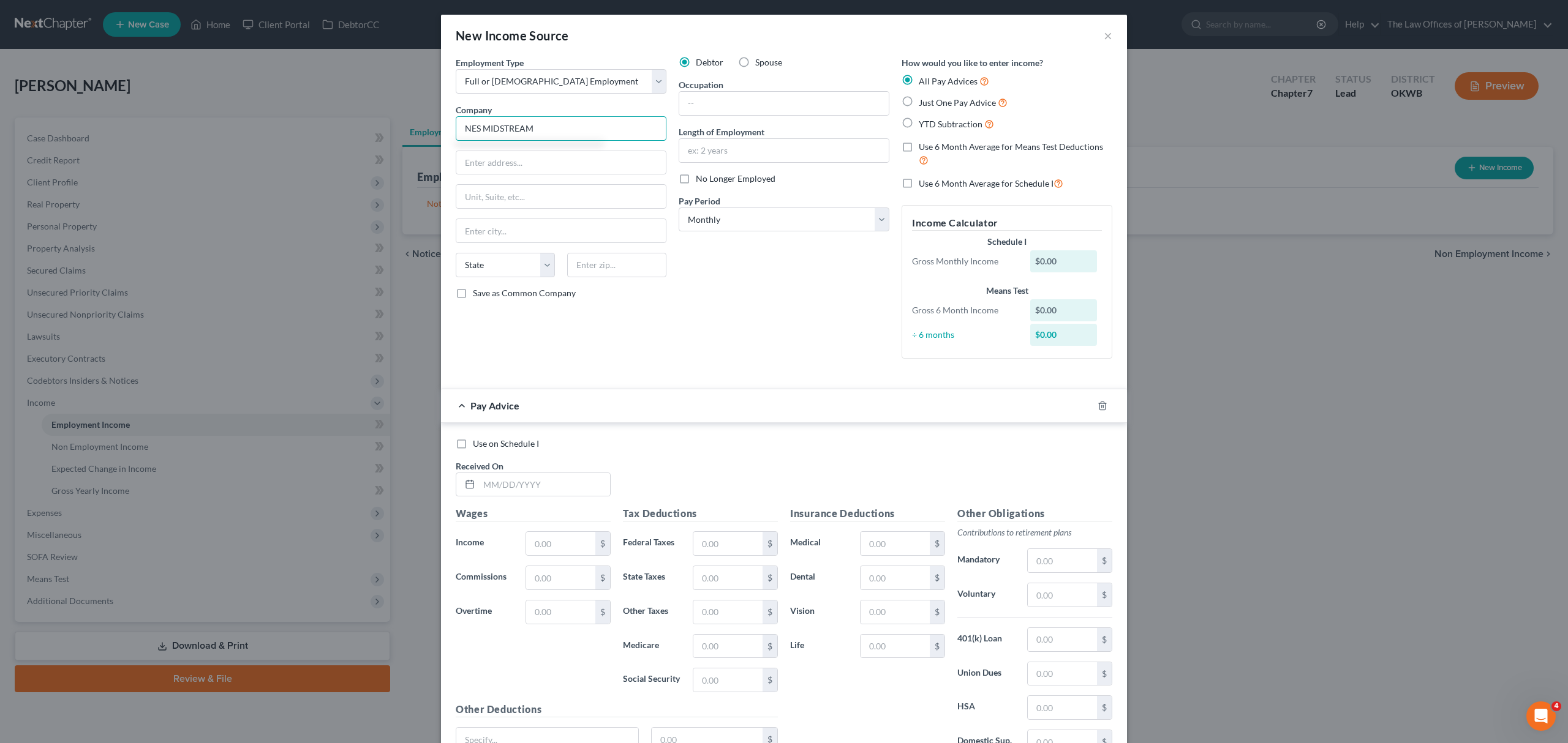
type input "NES MIDSTREAM"
type input "[STREET_ADDRESS][US_STATE]"
type input "STE 202"
type input "68154"
type input "[GEOGRAPHIC_DATA]"
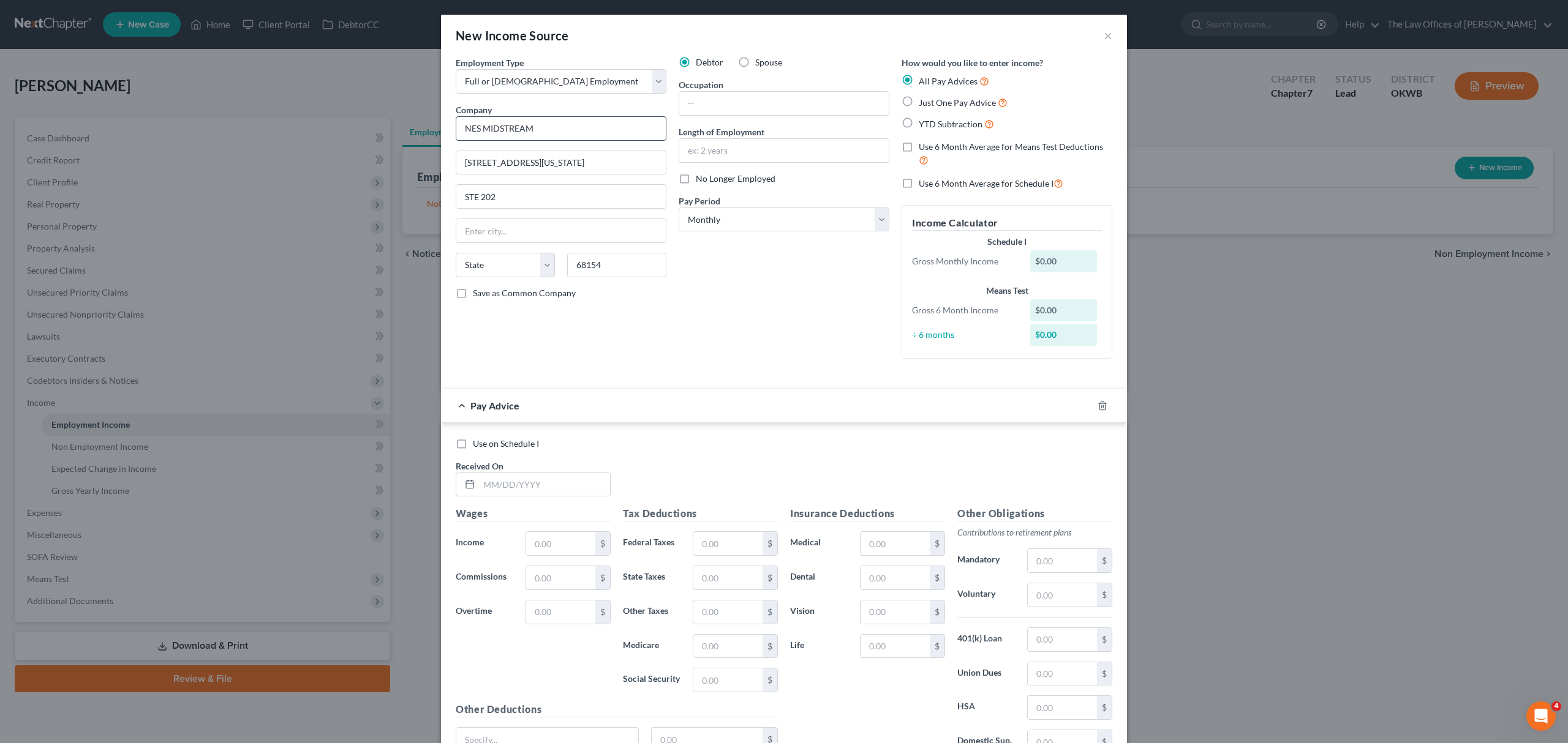
select select "30"
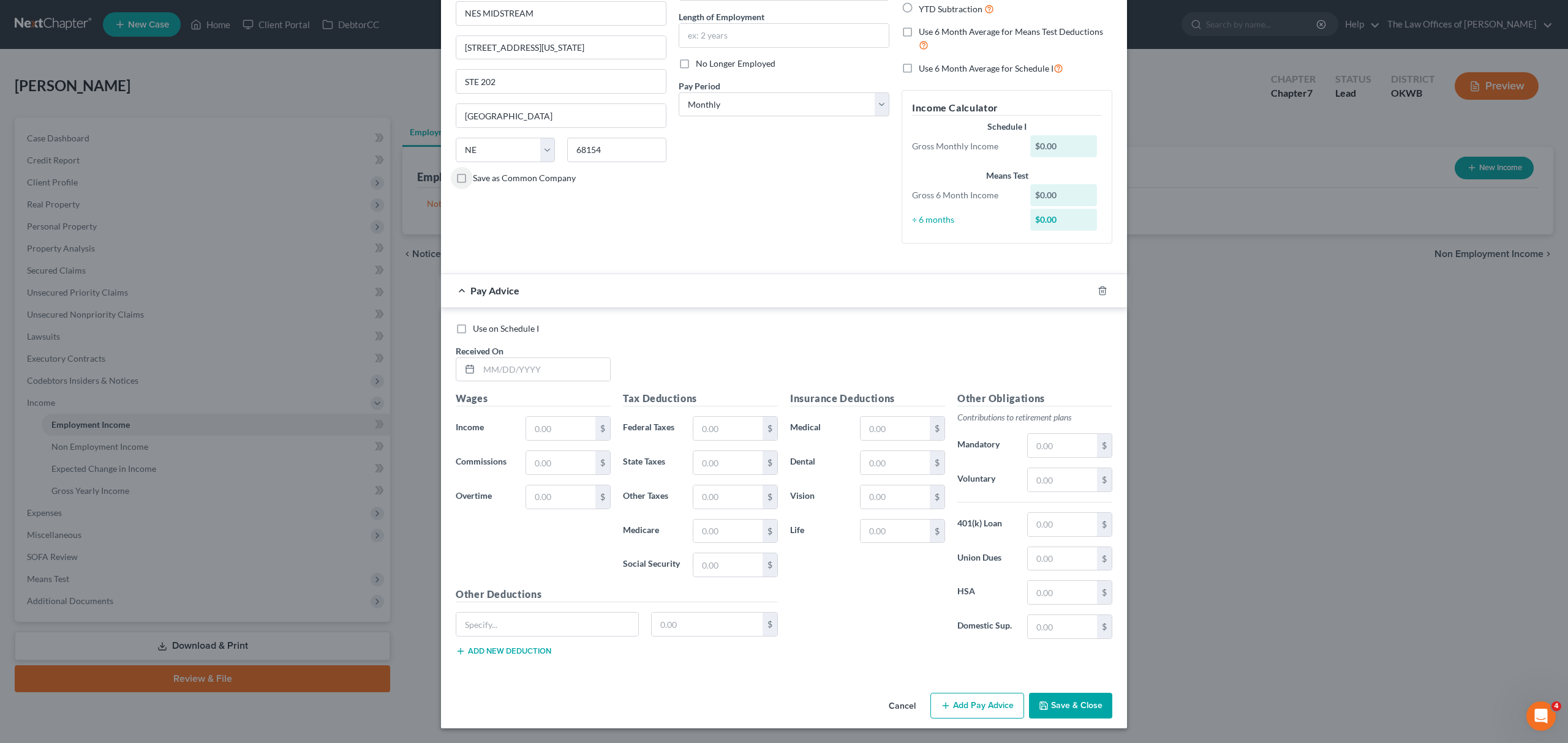
click at [1069, 699] on button "Save & Close" at bounding box center [1071, 706] width 83 height 26
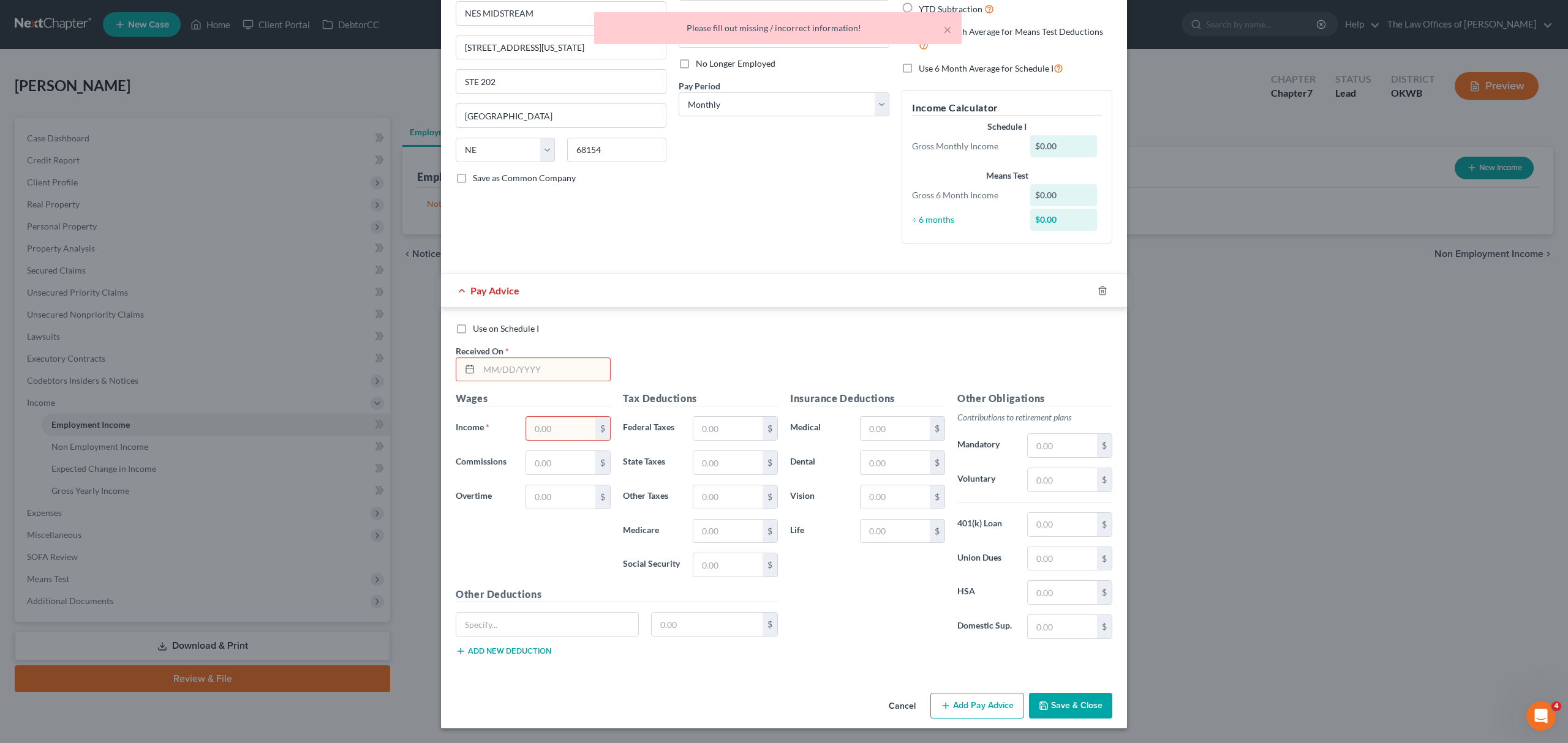
scroll to position [0, 0]
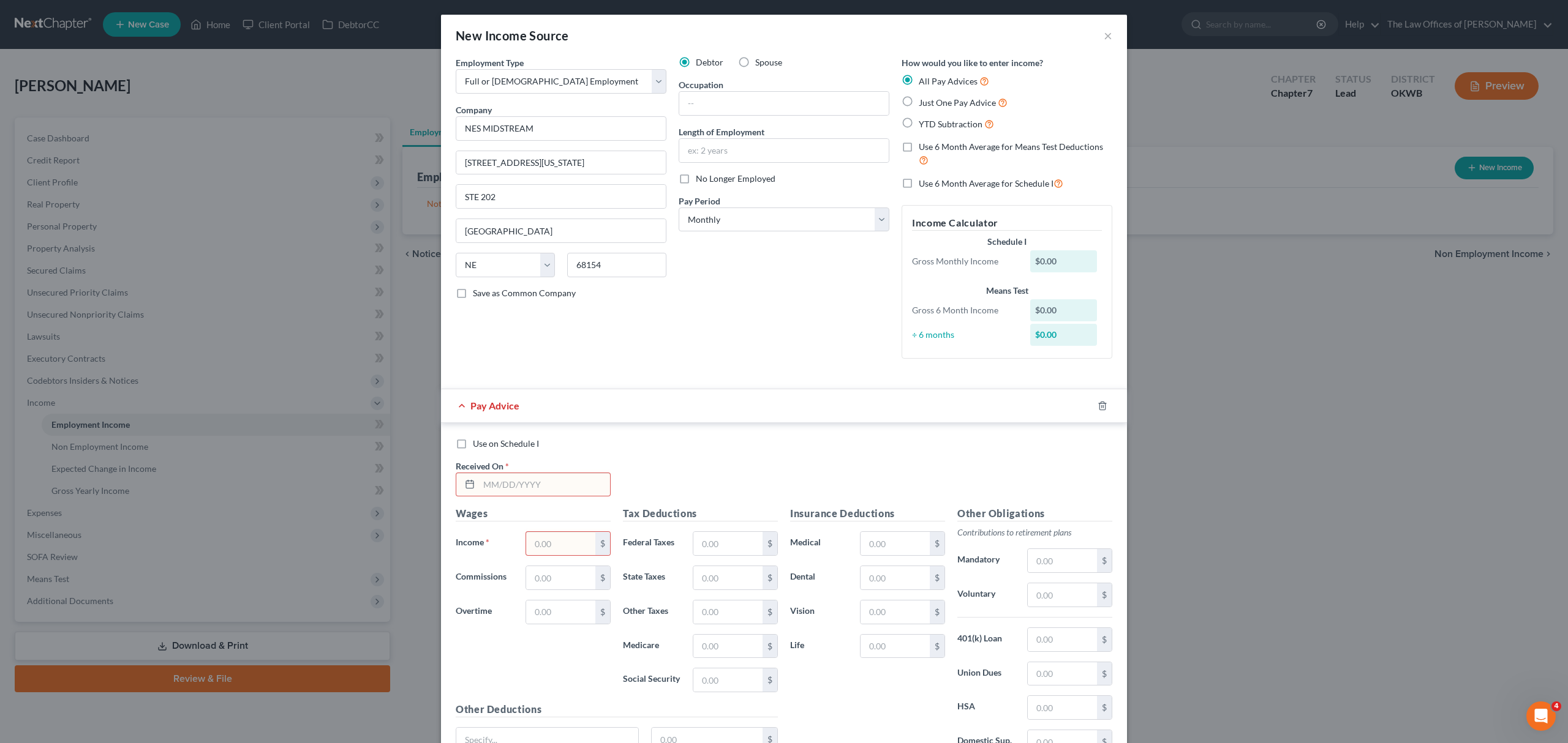
click at [546, 485] on input "text" at bounding box center [544, 485] width 131 height 23
click at [953, 96] on label "Just One Pay Advice" at bounding box center [963, 103] width 89 height 14
click at [931, 96] on input "Just One Pay Advice" at bounding box center [928, 100] width 8 height 8
radio input "true"
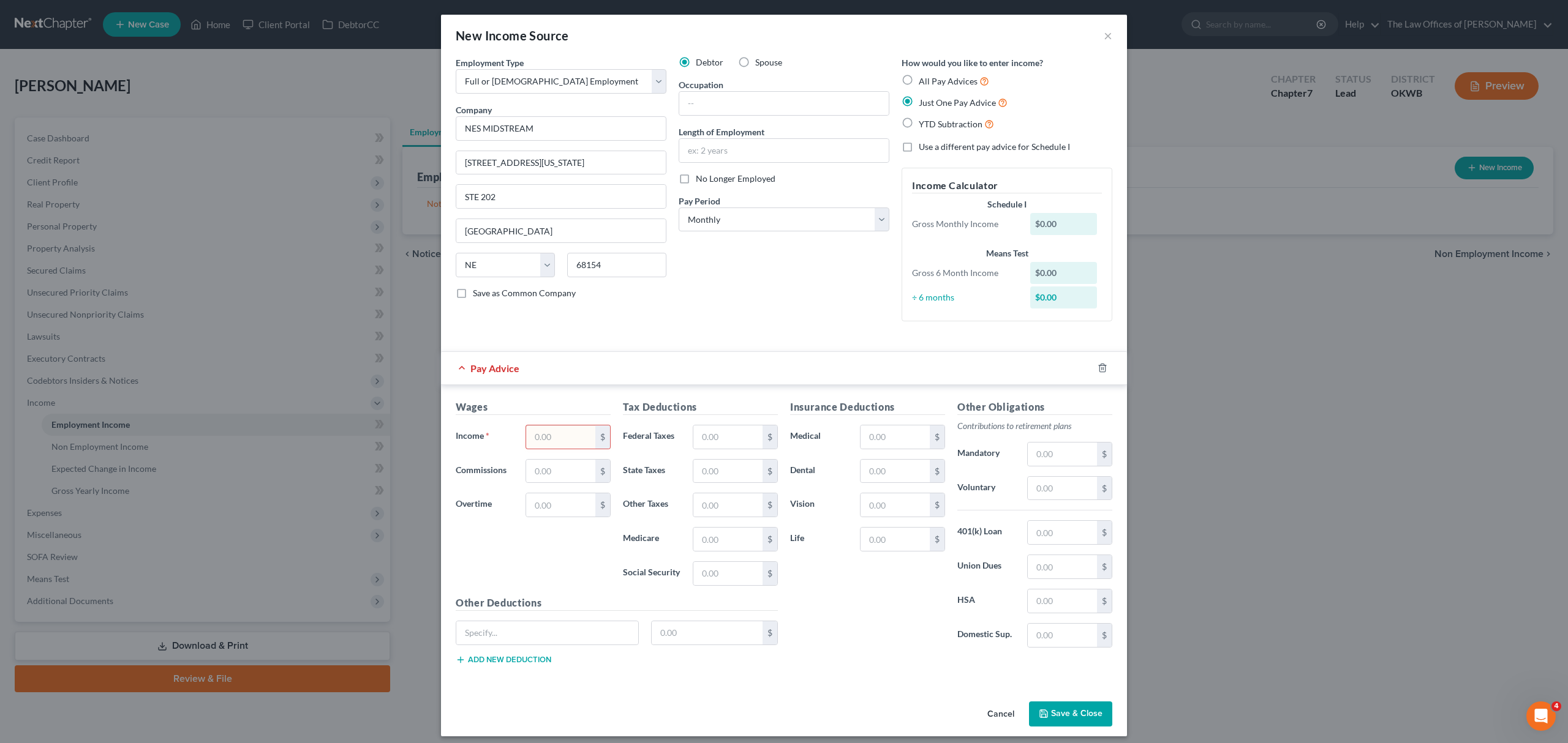
click at [558, 437] on input "text" at bounding box center [560, 437] width 69 height 23
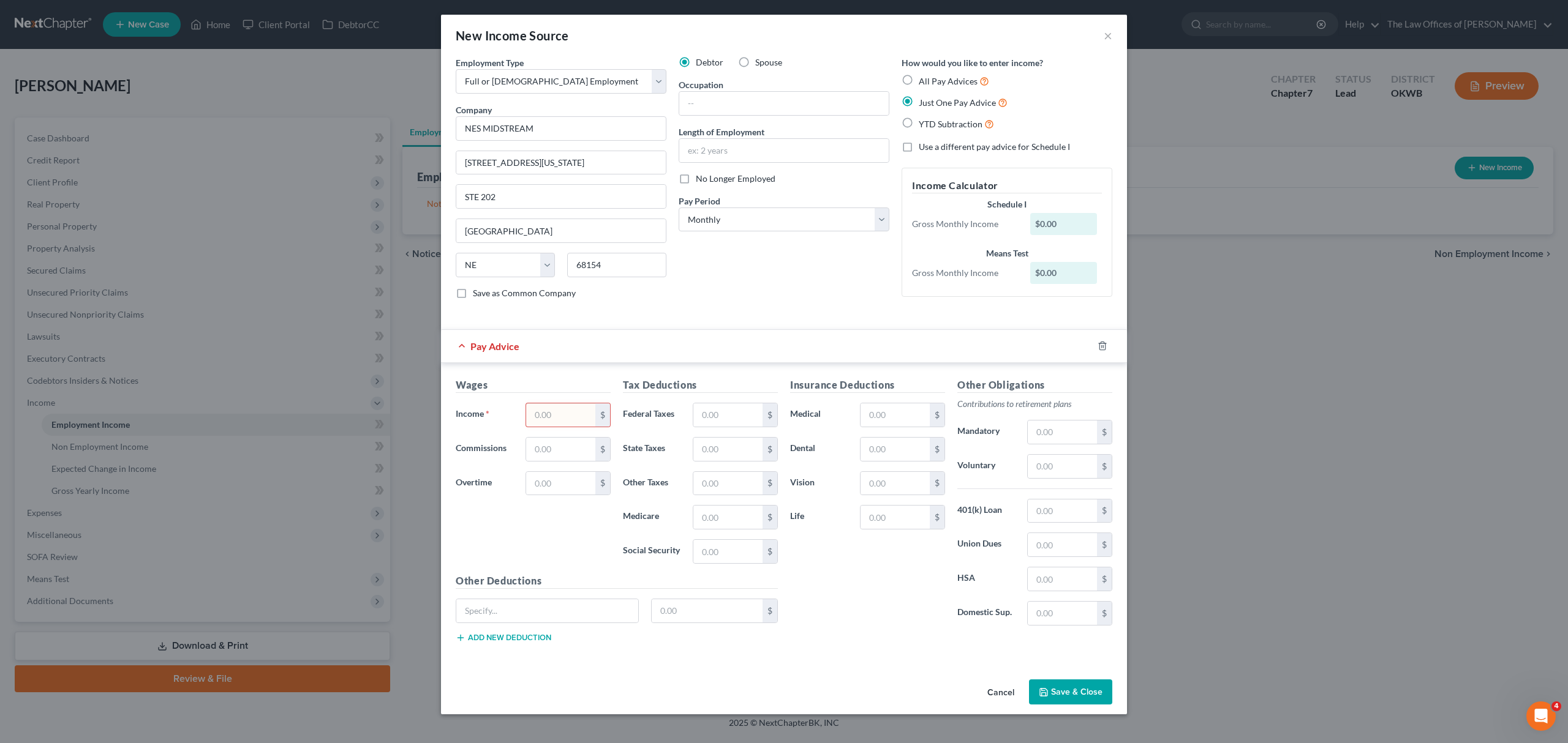
click at [568, 410] on input "text" at bounding box center [560, 415] width 69 height 23
type input "7,302"
click at [1041, 690] on button "Save & Close" at bounding box center [1071, 693] width 83 height 26
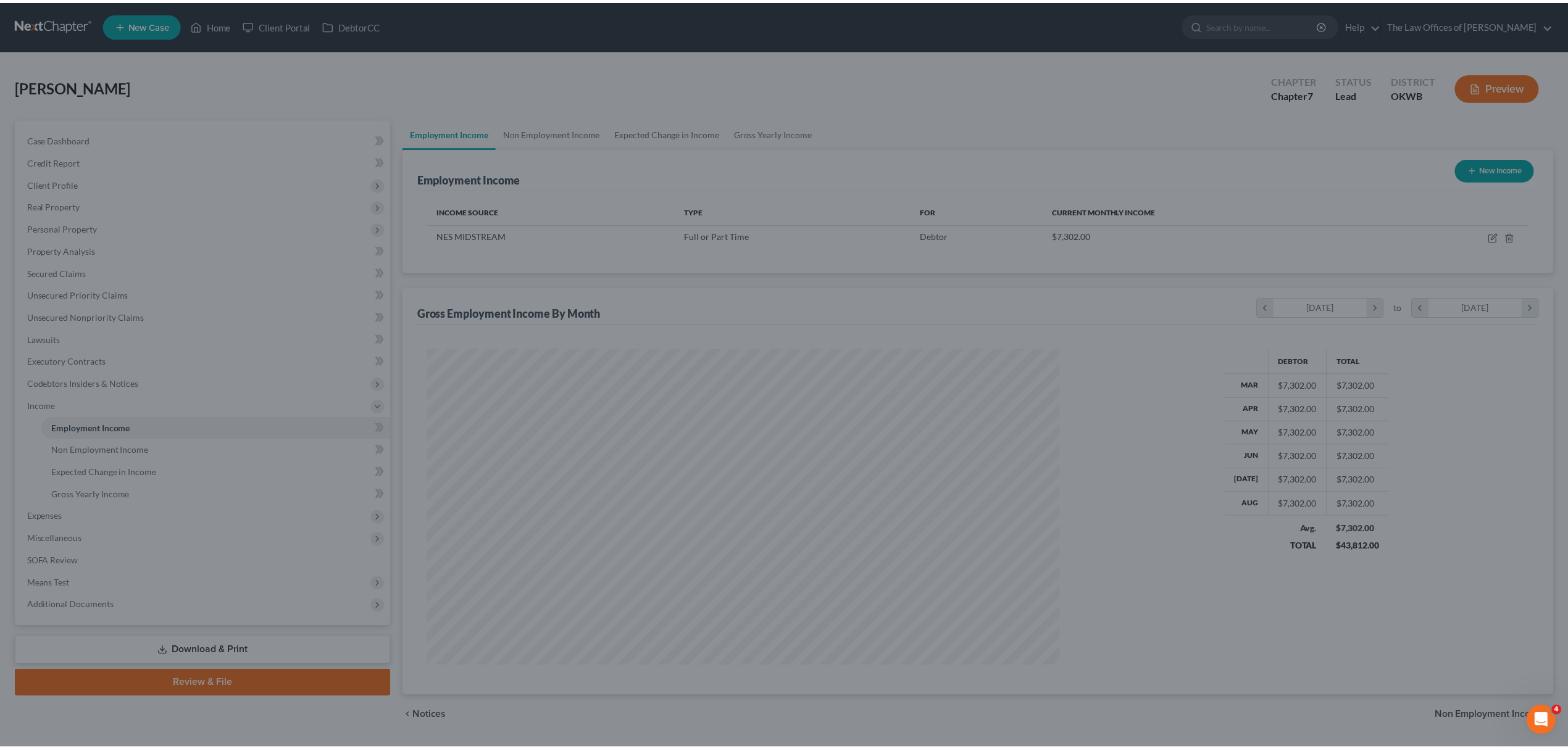
scroll to position [316, 657]
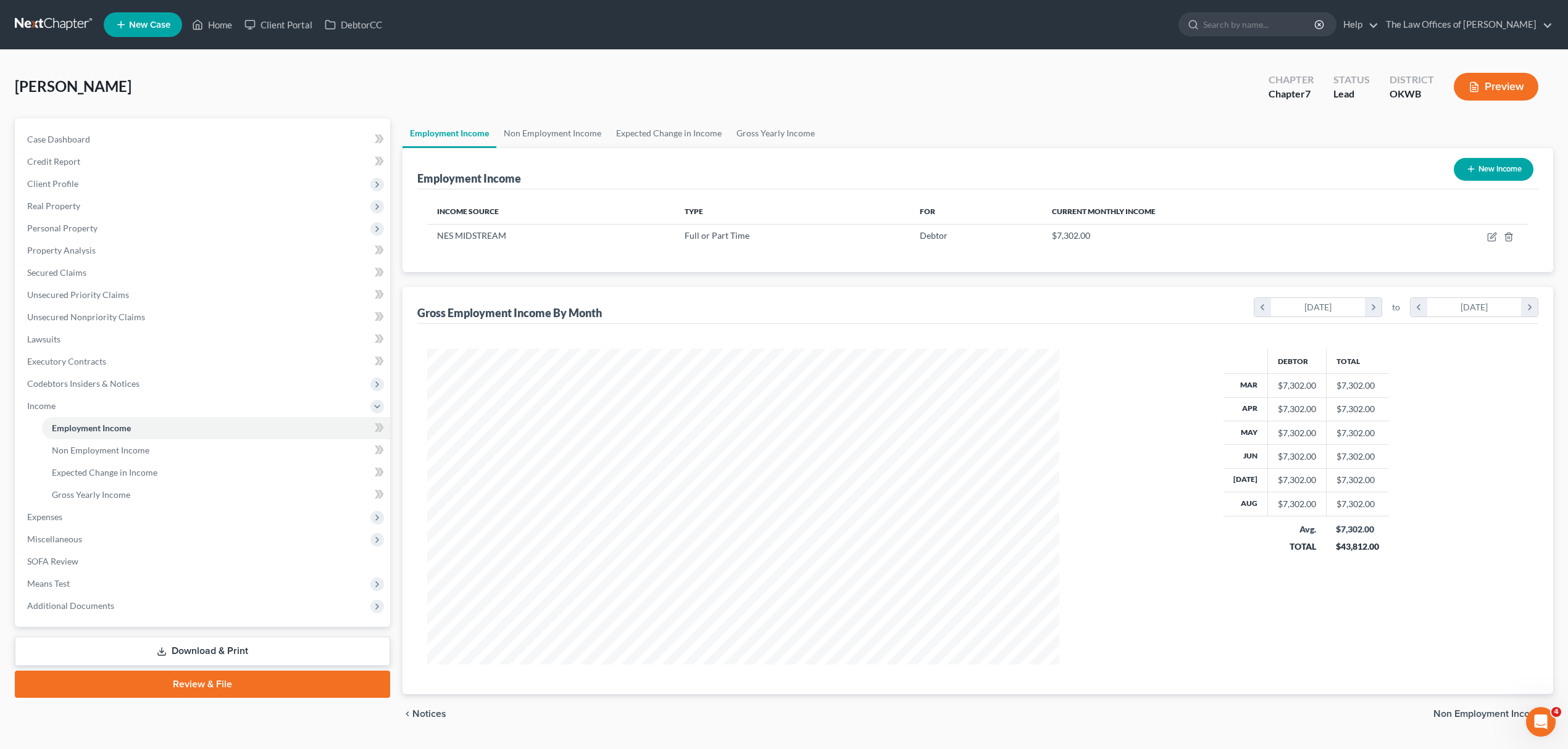
drag, startPoint x: 144, startPoint y: 77, endPoint x: 497, endPoint y: 77, distance: 353.0
click at [497, 77] on div "[PERSON_NAME] Upgraded Chapter Chapter 7 Status Lead District OKWB Preview" at bounding box center [784, 92] width 1538 height 54
